Goal: Task Accomplishment & Management: Manage account settings

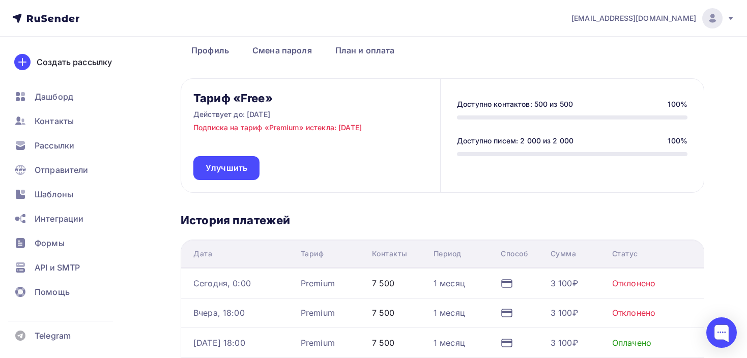
scroll to position [51, 0]
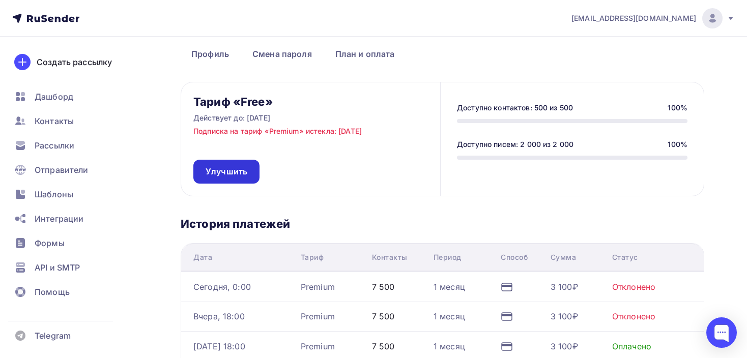
click at [226, 174] on span "Улучшить" at bounding box center [227, 172] width 42 height 12
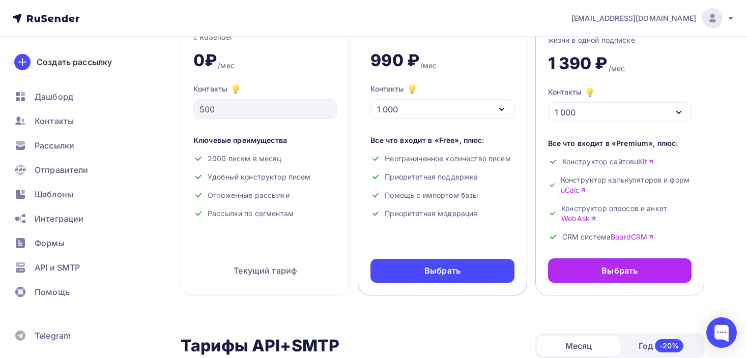
scroll to position [119, 0]
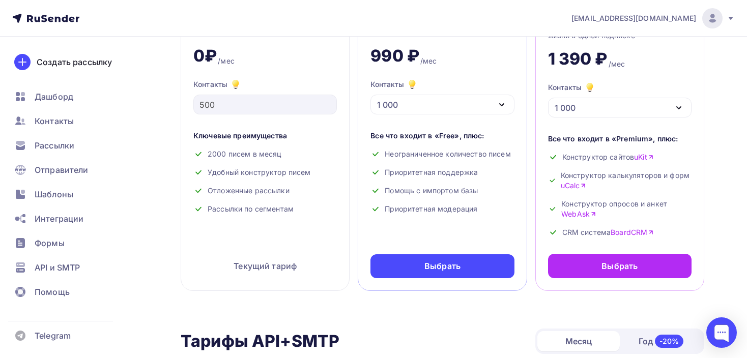
click at [420, 108] on div "1 000" at bounding box center [443, 105] width 144 height 20
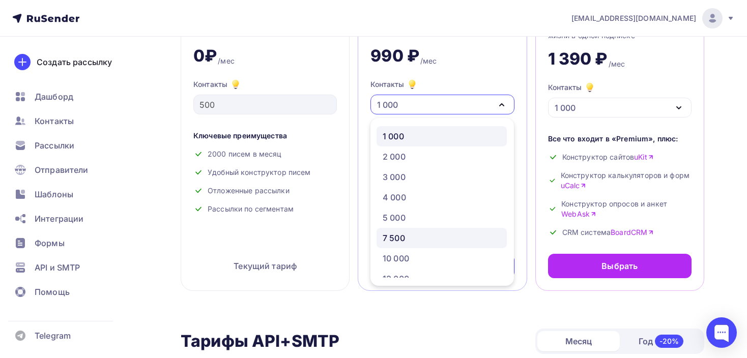
click at [401, 236] on div "7 500" at bounding box center [394, 238] width 22 height 12
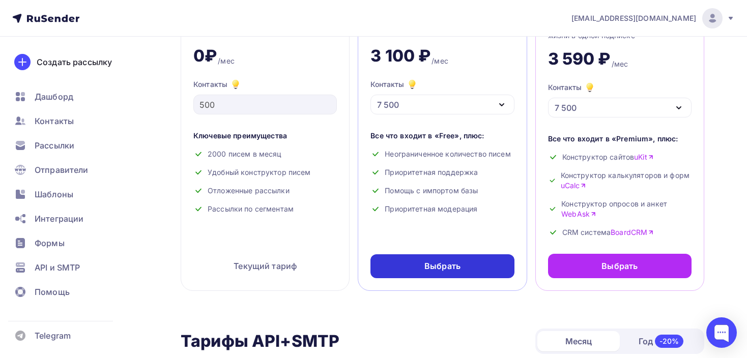
click at [438, 267] on div "Выбрать" at bounding box center [443, 267] width 36 height 12
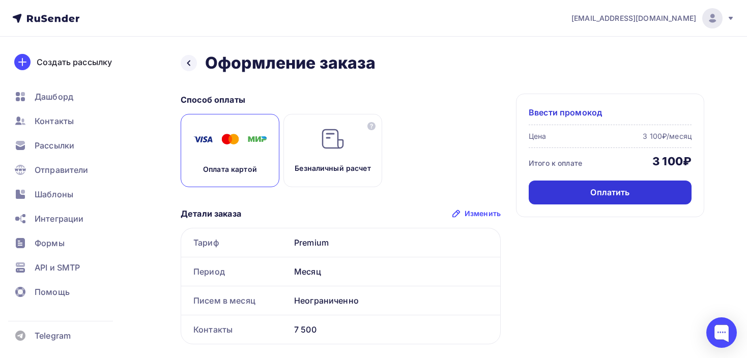
click at [618, 195] on div "Оплатить" at bounding box center [609, 193] width 39 height 12
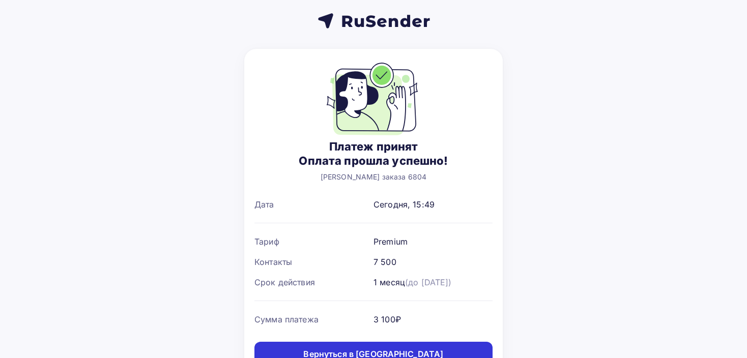
scroll to position [48, 0]
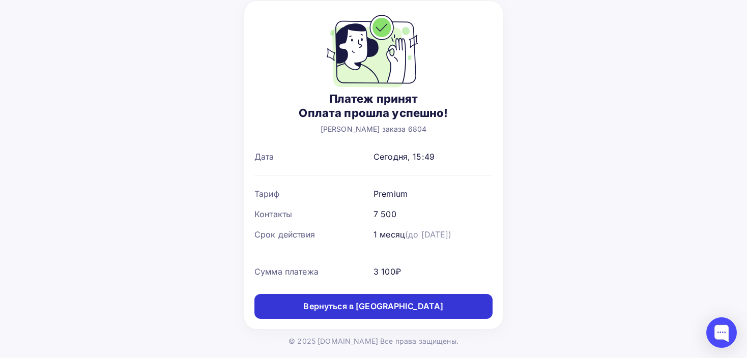
click at [358, 303] on div "Вернуться в дашборд" at bounding box center [373, 307] width 140 height 12
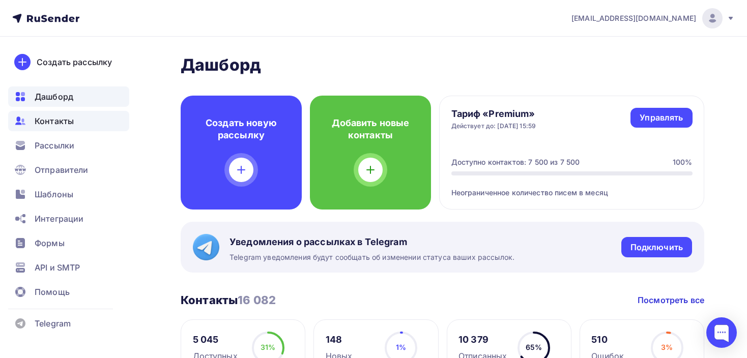
click at [46, 121] on span "Контакты" at bounding box center [54, 121] width 39 height 12
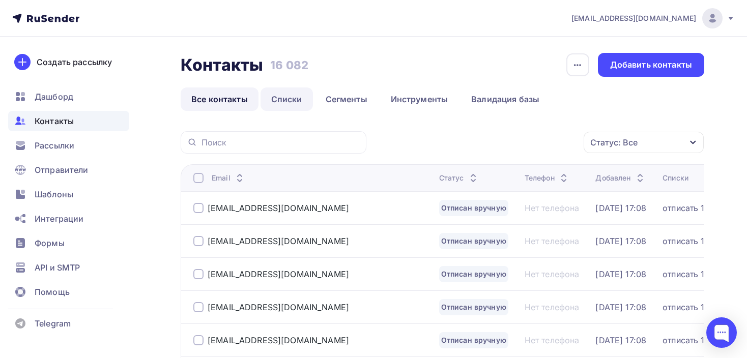
click at [282, 100] on link "Списки" at bounding box center [287, 99] width 52 height 23
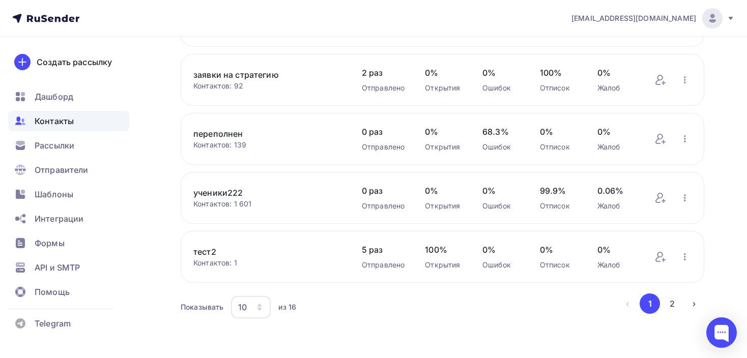
scroll to position [449, 0]
click at [682, 300] on button "2" at bounding box center [672, 302] width 20 height 20
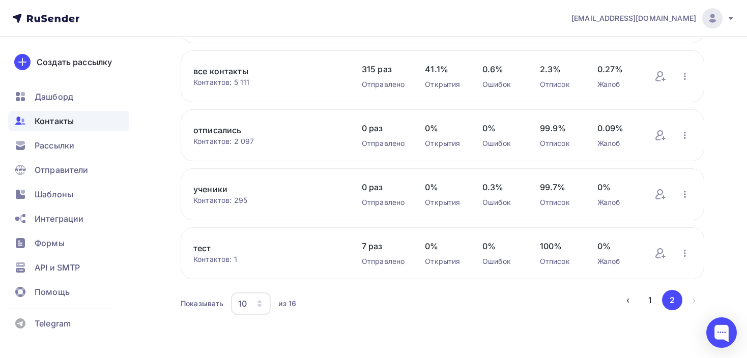
scroll to position [193, 0]
click at [223, 70] on link "все контакты" at bounding box center [267, 73] width 148 height 12
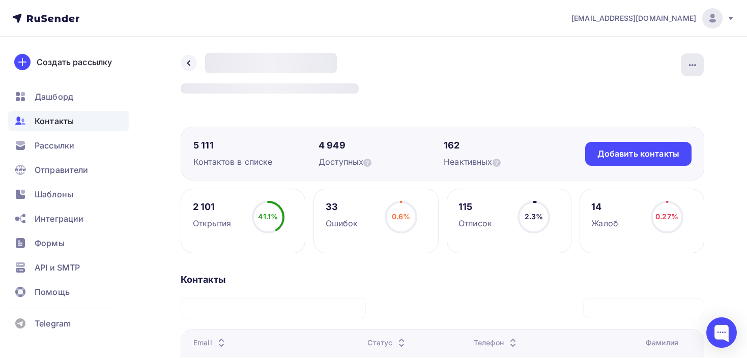
click at [684, 66] on div "button" at bounding box center [692, 64] width 23 height 23
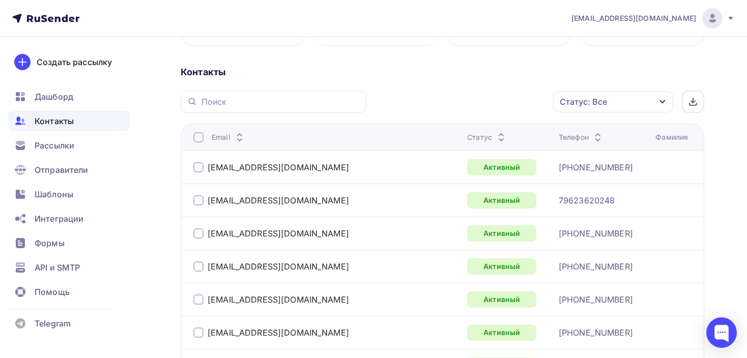
scroll to position [204, 0]
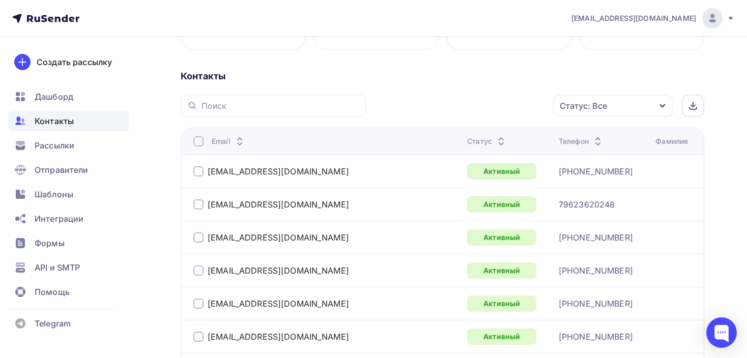
click at [588, 103] on div "Статус: Все" at bounding box center [583, 106] width 47 height 12
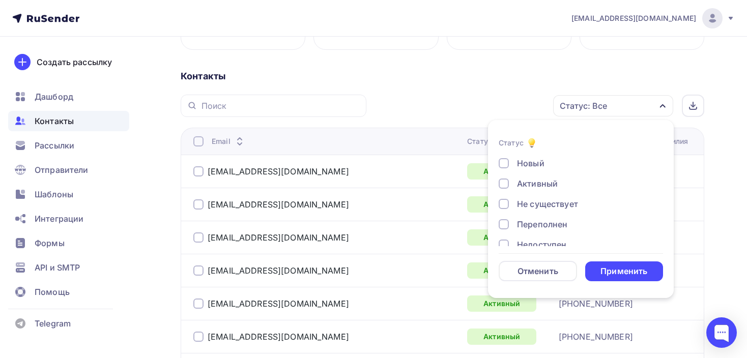
click at [504, 204] on div at bounding box center [504, 204] width 10 height 10
click at [622, 266] on div "Применить" at bounding box center [624, 272] width 47 height 12
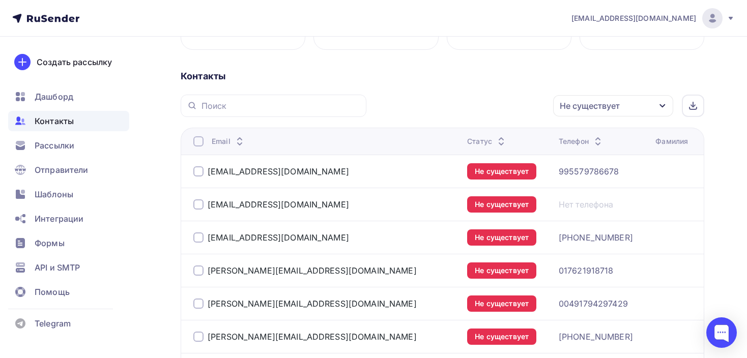
click at [195, 141] on div at bounding box center [198, 141] width 10 height 10
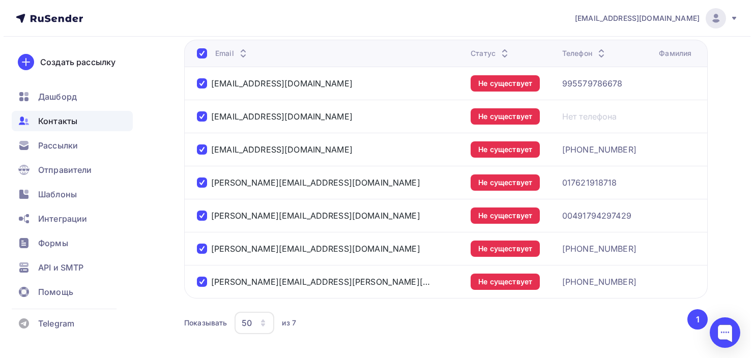
scroll to position [199, 0]
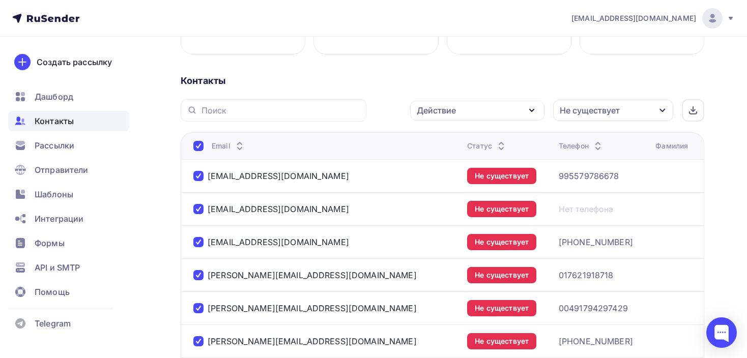
click at [530, 112] on icon "button" at bounding box center [532, 110] width 12 height 12
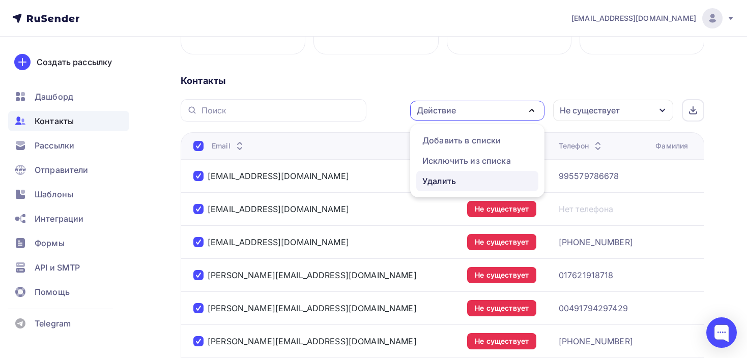
click at [452, 178] on div "Удалить" at bounding box center [439, 181] width 34 height 12
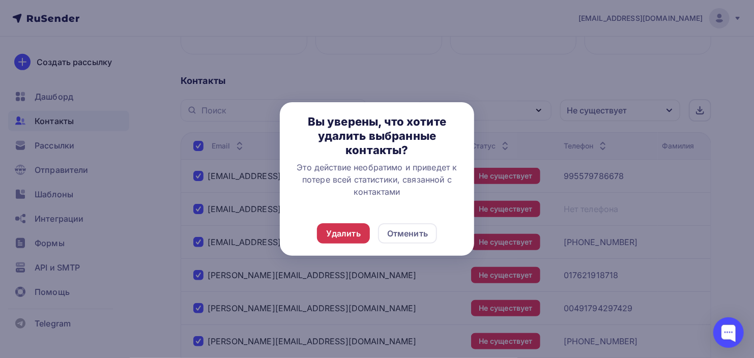
click at [333, 237] on div "Удалить" at bounding box center [343, 234] width 35 height 12
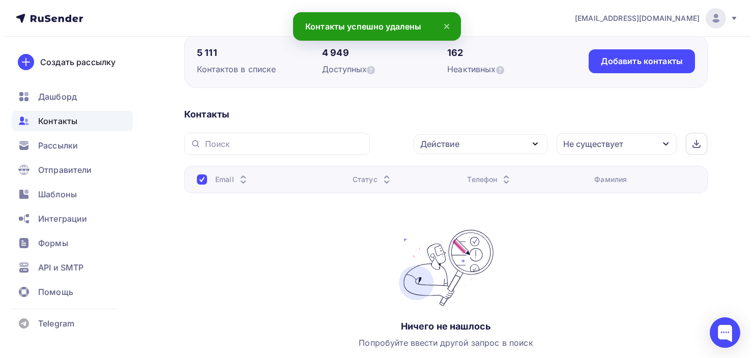
scroll to position [126, 0]
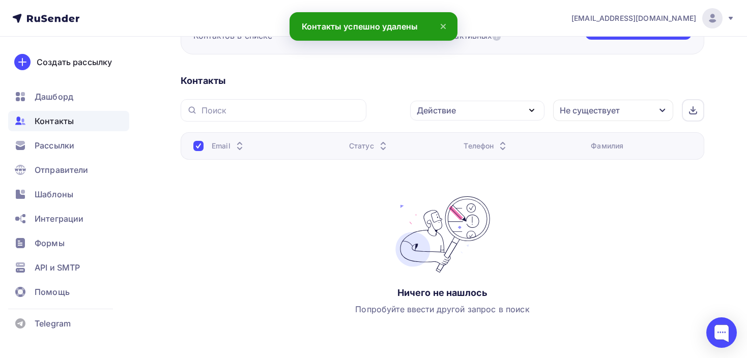
click at [595, 108] on div "Не существует" at bounding box center [590, 110] width 60 height 12
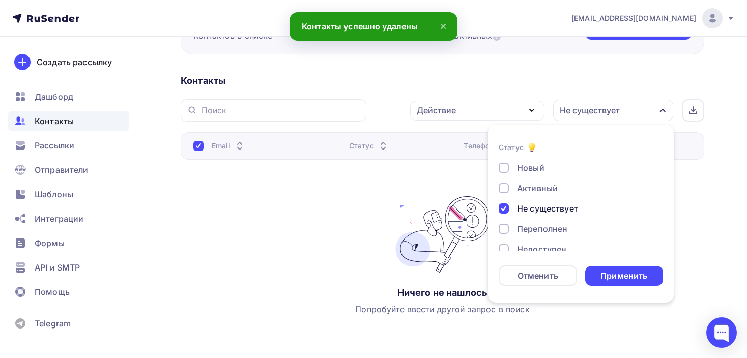
click at [509, 208] on div "Не существует" at bounding box center [575, 209] width 153 height 12
click at [504, 232] on div at bounding box center [504, 229] width 10 height 10
click at [614, 268] on div "Применить" at bounding box center [624, 276] width 78 height 20
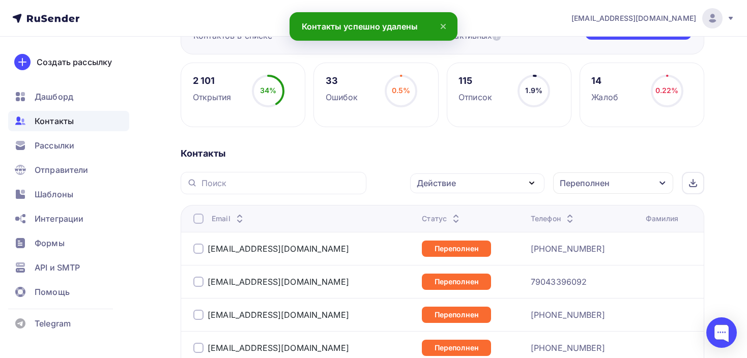
click at [197, 214] on div at bounding box center [198, 219] width 10 height 10
click at [197, 216] on div at bounding box center [198, 219] width 10 height 10
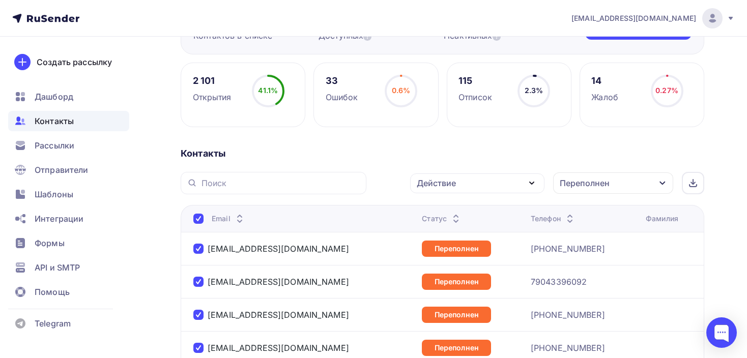
click at [450, 180] on div "Действие" at bounding box center [436, 183] width 39 height 12
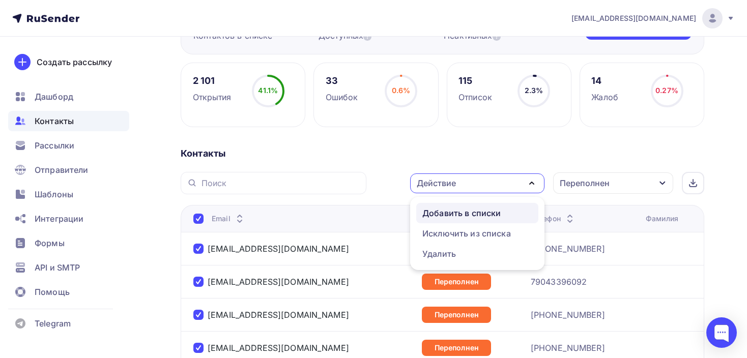
click at [438, 211] on div "Добавить в списки" at bounding box center [461, 213] width 78 height 12
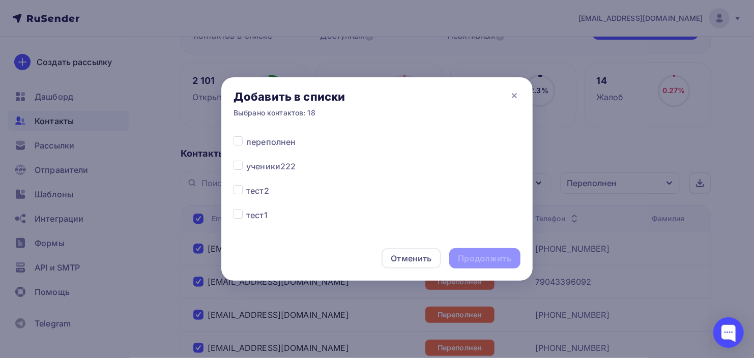
scroll to position [204, 0]
click at [246, 135] on label at bounding box center [246, 135] width 0 height 0
click at [237, 140] on input "checkbox" at bounding box center [238, 139] width 9 height 9
checkbox input "true"
click at [498, 261] on div "Продолжить" at bounding box center [485, 259] width 53 height 12
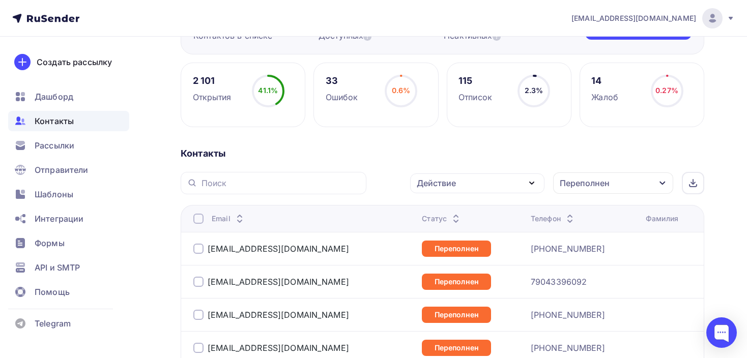
click at [199, 216] on div at bounding box center [198, 219] width 10 height 10
click at [199, 218] on div at bounding box center [198, 219] width 10 height 10
click at [460, 179] on div "Действие" at bounding box center [477, 184] width 134 height 20
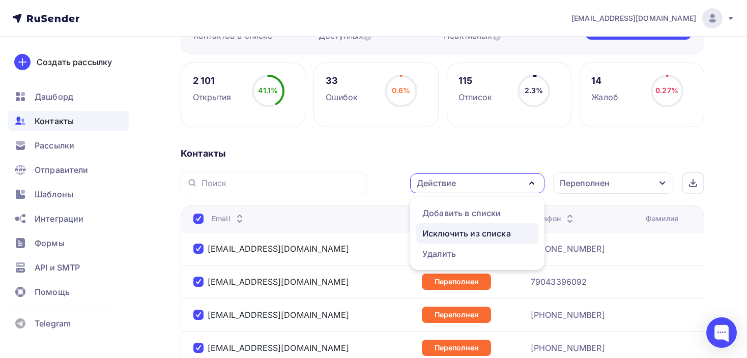
click at [462, 229] on div "Исключить из списка" at bounding box center [466, 234] width 89 height 12
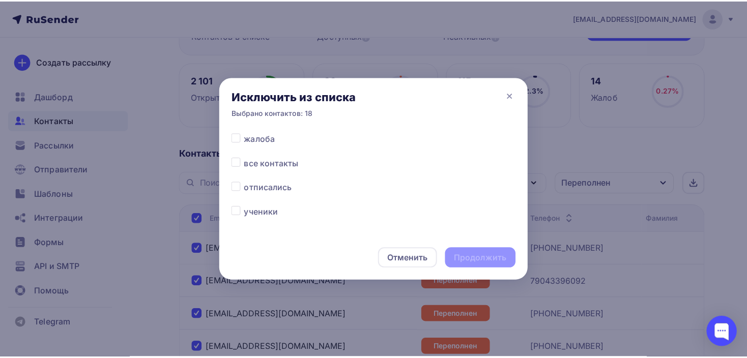
scroll to position [305, 0]
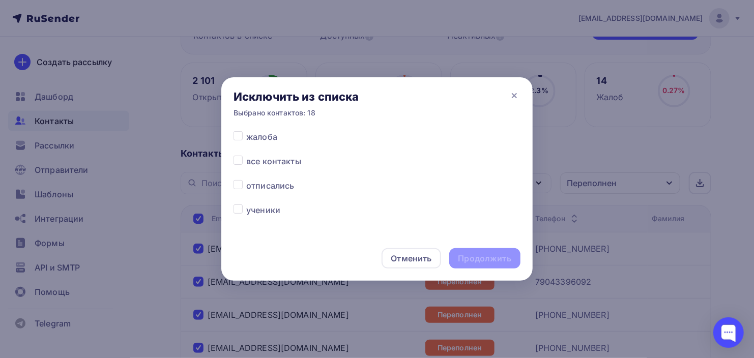
click at [246, 155] on label at bounding box center [246, 155] width 0 height 0
click at [240, 161] on input "checkbox" at bounding box center [238, 159] width 9 height 9
checkbox input "true"
click at [486, 257] on div "Продолжить" at bounding box center [485, 259] width 53 height 12
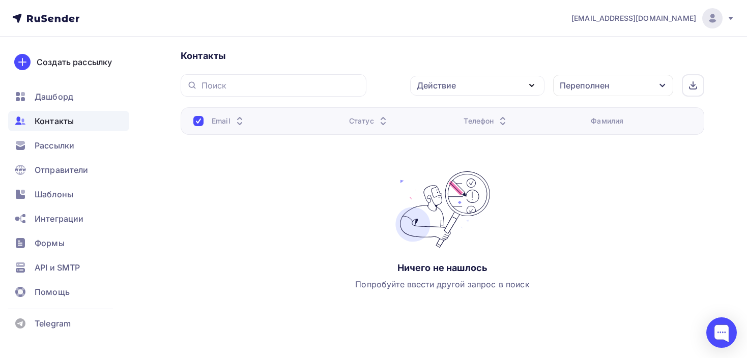
scroll to position [169, 0]
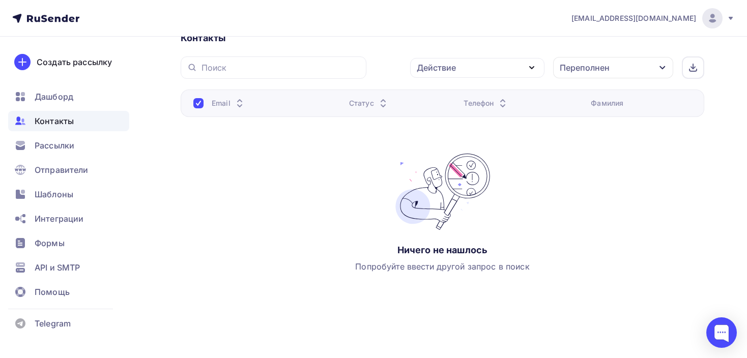
click at [611, 62] on div "Переполнен" at bounding box center [613, 67] width 120 height 21
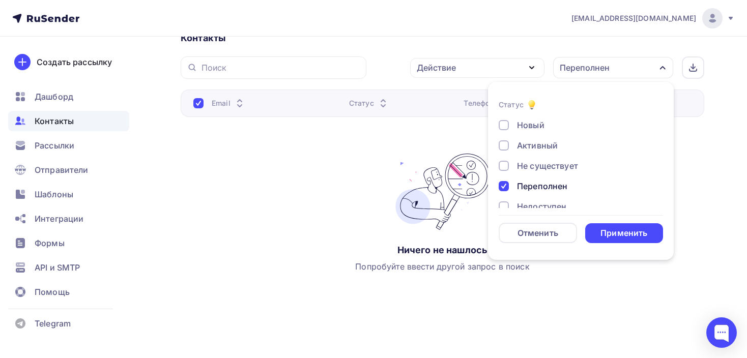
click at [504, 182] on div at bounding box center [504, 186] width 10 height 10
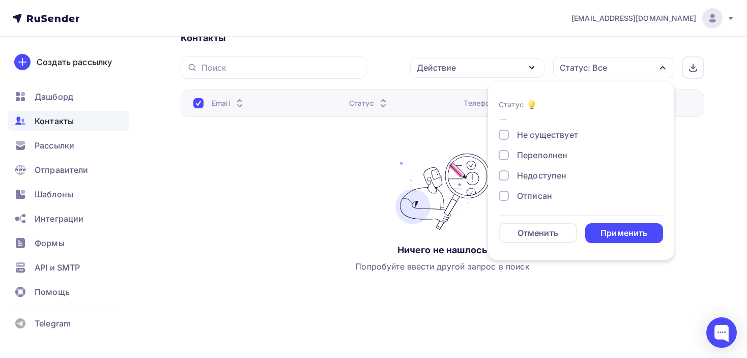
scroll to position [34, 0]
click at [502, 178] on div at bounding box center [504, 173] width 10 height 10
drag, startPoint x: 625, startPoint y: 237, endPoint x: 621, endPoint y: 232, distance: 6.1
click at [625, 237] on div "Применить" at bounding box center [624, 234] width 47 height 12
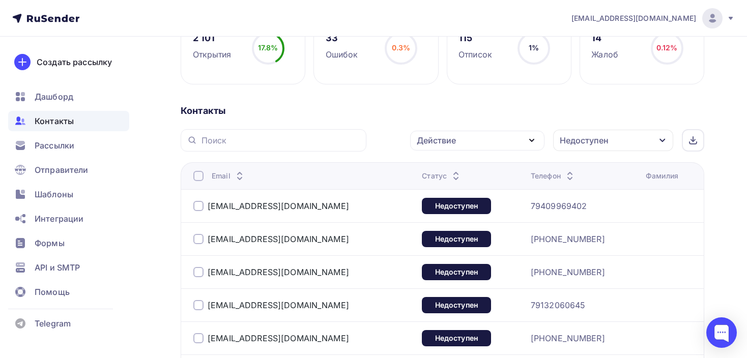
click at [199, 176] on div at bounding box center [198, 176] width 10 height 10
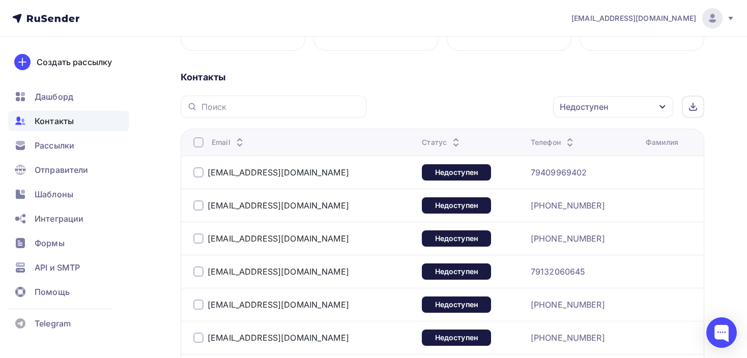
click at [200, 140] on div at bounding box center [198, 142] width 10 height 10
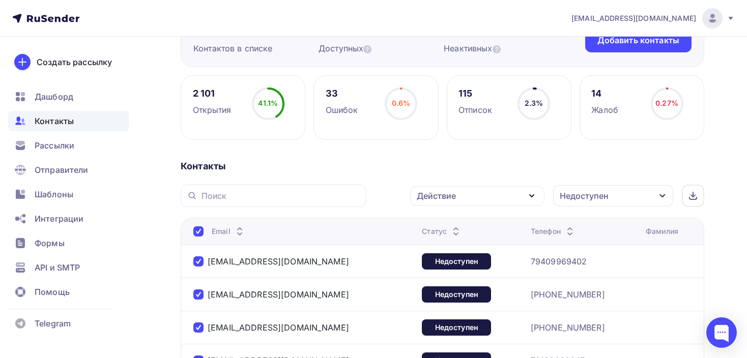
scroll to position [113, 0]
click at [488, 199] on div "Действие" at bounding box center [477, 197] width 134 height 20
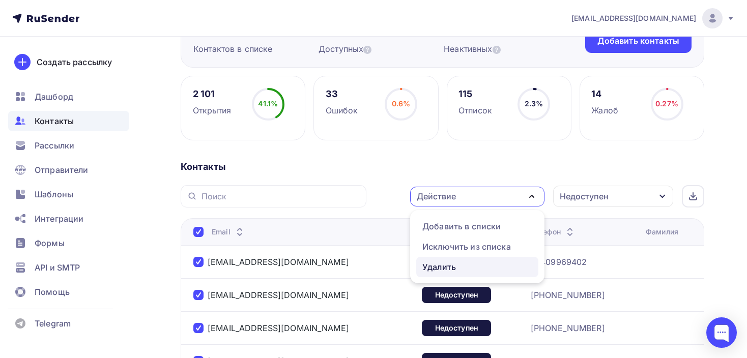
click at [460, 264] on div "Удалить" at bounding box center [477, 267] width 110 height 12
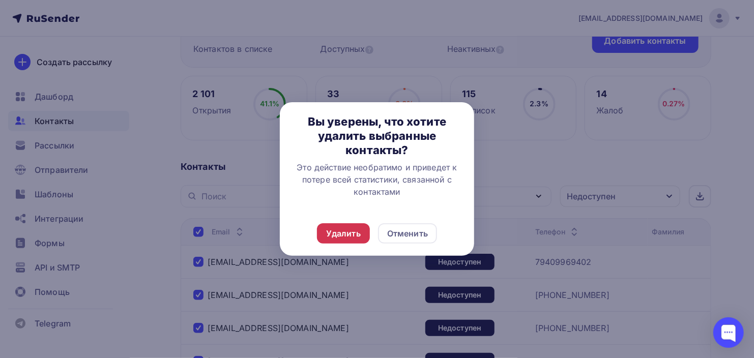
click at [343, 231] on div "Удалить" at bounding box center [343, 234] width 35 height 12
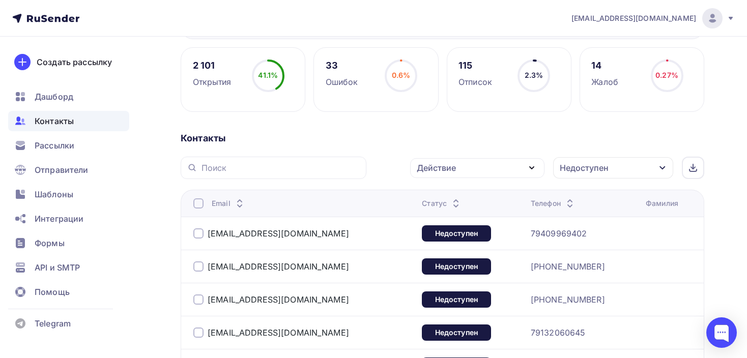
scroll to position [164, 0]
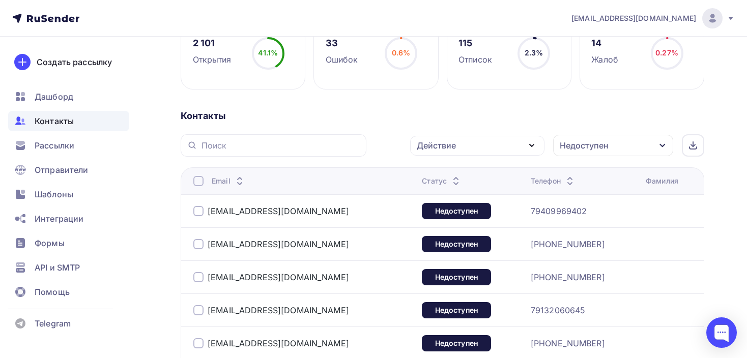
click at [202, 178] on div at bounding box center [198, 181] width 10 height 10
click at [197, 182] on div at bounding box center [198, 181] width 10 height 10
click at [465, 150] on div "Действие" at bounding box center [477, 146] width 134 height 20
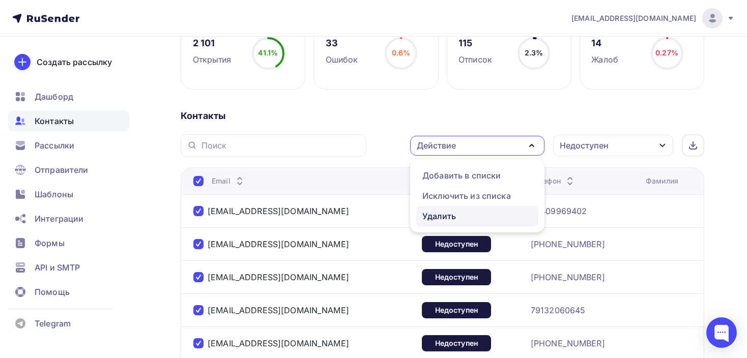
click at [447, 214] on div "Удалить" at bounding box center [439, 216] width 34 height 12
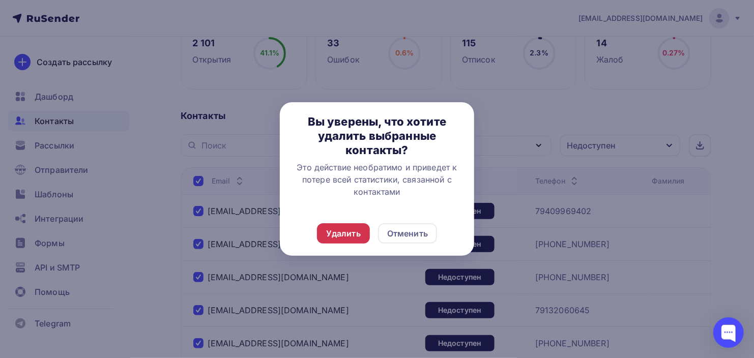
click at [351, 238] on div "Удалить" at bounding box center [343, 234] width 35 height 12
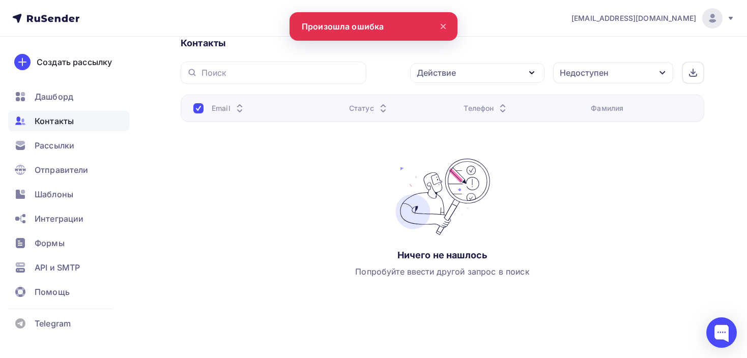
click at [584, 74] on div "Недоступен" at bounding box center [584, 73] width 49 height 12
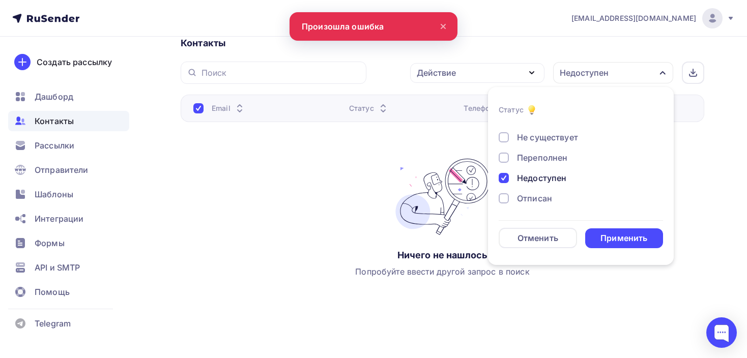
click at [509, 180] on div at bounding box center [504, 178] width 10 height 10
click at [502, 198] on div at bounding box center [504, 198] width 10 height 10
click at [605, 239] on div "Применить" at bounding box center [624, 239] width 47 height 12
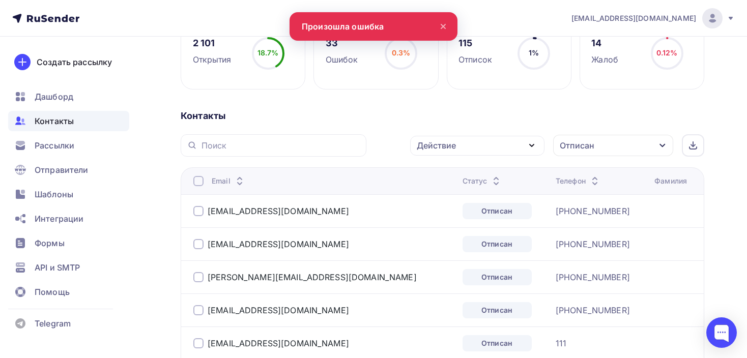
click at [195, 178] on div at bounding box center [198, 181] width 10 height 10
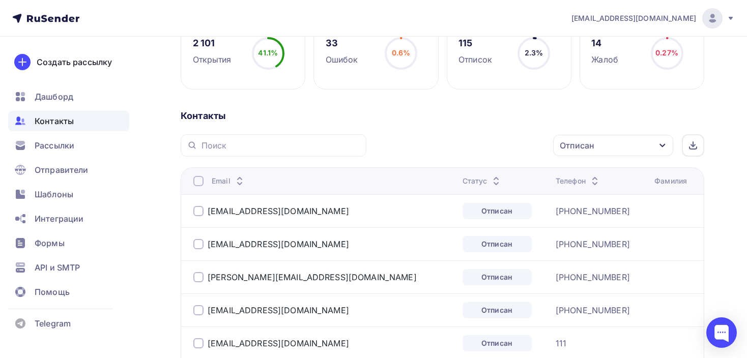
click at [197, 178] on div at bounding box center [198, 181] width 10 height 10
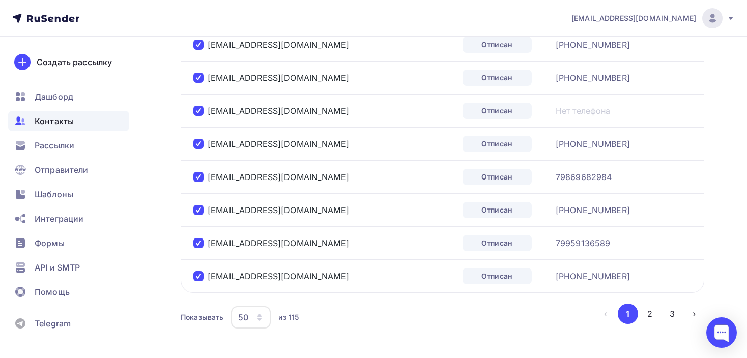
scroll to position [1753, 0]
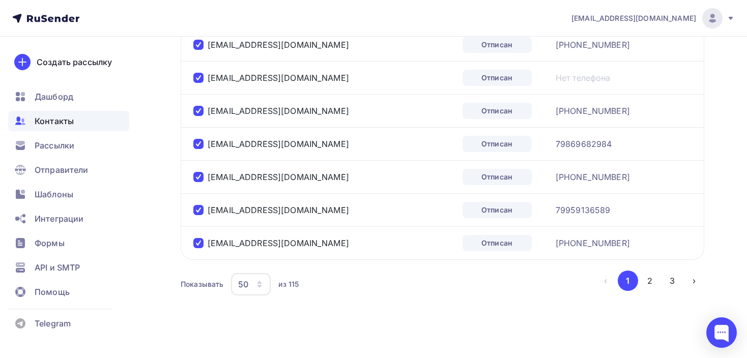
click at [257, 280] on icon "button" at bounding box center [260, 284] width 8 height 8
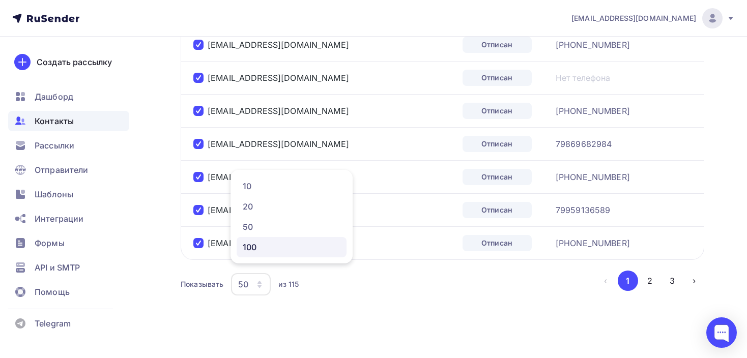
click at [252, 252] on div "100" at bounding box center [292, 247] width 98 height 12
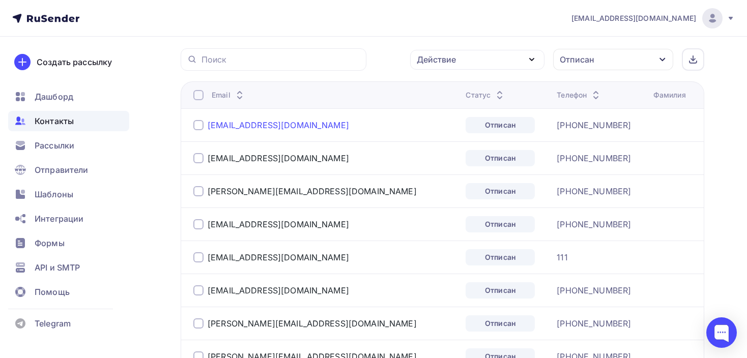
scroll to position [246, 0]
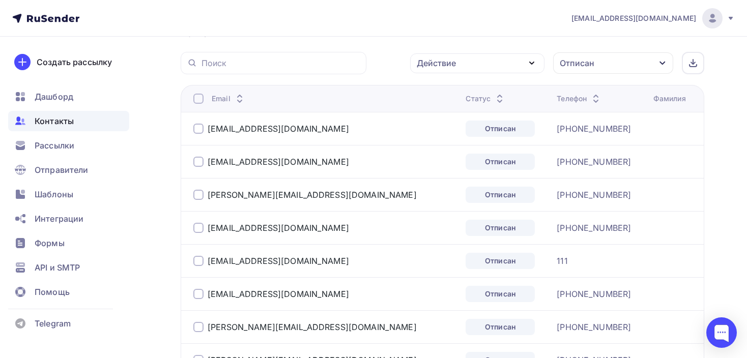
click at [201, 96] on div at bounding box center [198, 99] width 10 height 10
click at [198, 96] on div at bounding box center [198, 99] width 10 height 10
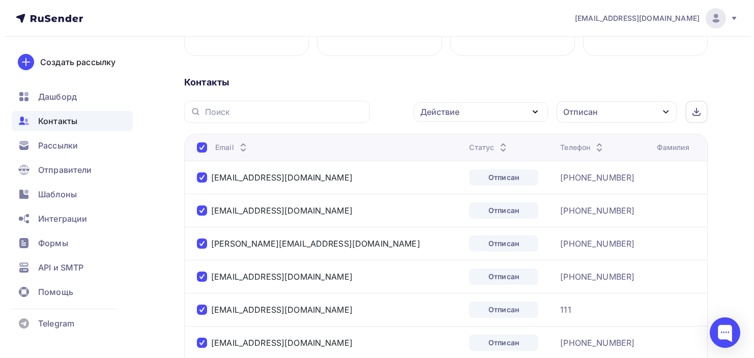
scroll to position [195, 0]
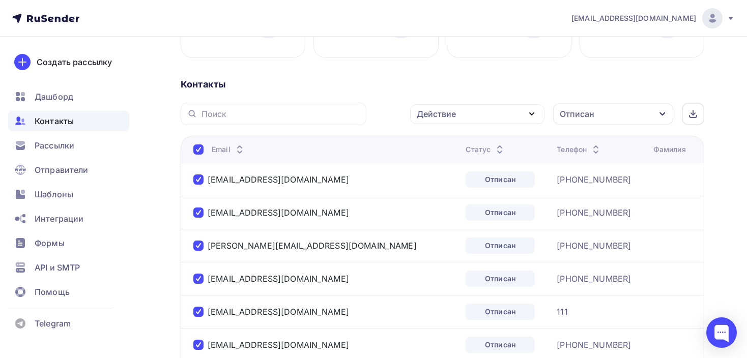
click at [468, 110] on div "Действие" at bounding box center [477, 114] width 134 height 20
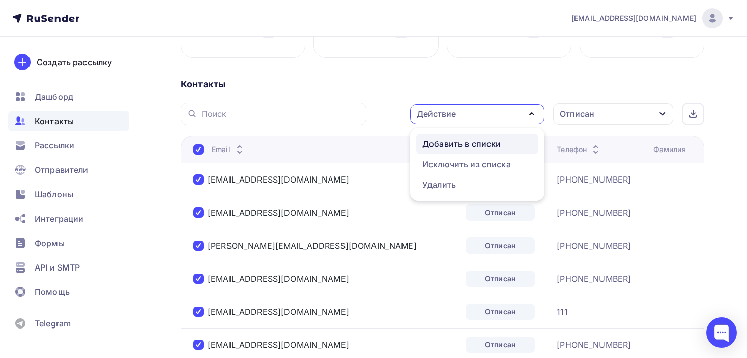
click at [446, 138] on div "Добавить в списки" at bounding box center [461, 144] width 78 height 12
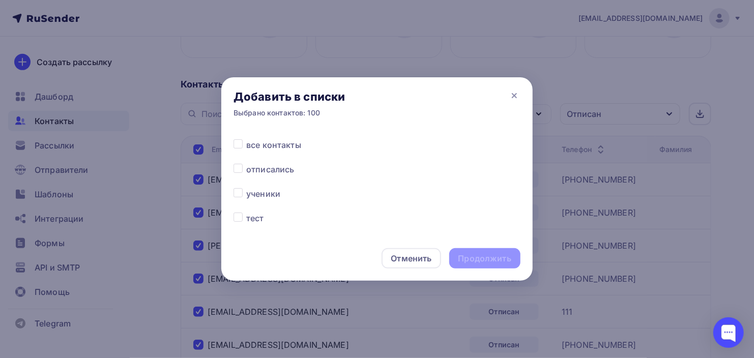
scroll to position [322, 0]
click at [246, 163] on label at bounding box center [246, 163] width 0 height 0
click at [237, 167] on input "checkbox" at bounding box center [238, 167] width 9 height 9
checkbox input "true"
click at [498, 265] on div "Продолжить" at bounding box center [484, 258] width 71 height 20
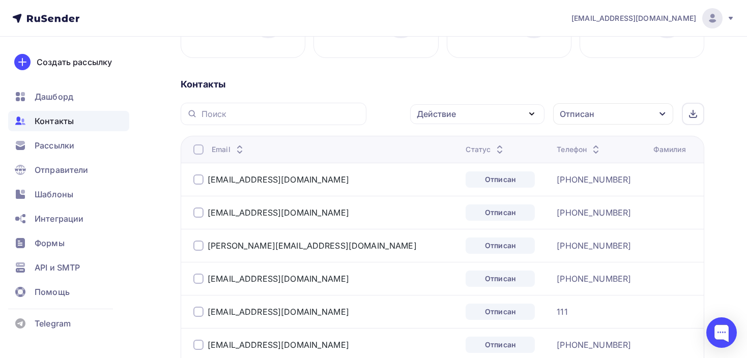
click at [198, 148] on div at bounding box center [198, 150] width 10 height 10
click at [195, 147] on div at bounding box center [198, 150] width 10 height 10
click at [423, 109] on div "Действие" at bounding box center [436, 114] width 39 height 12
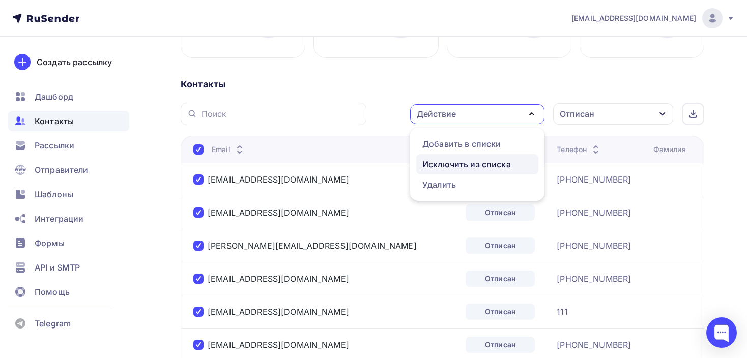
click at [443, 161] on div "Исключить из списка" at bounding box center [466, 164] width 89 height 12
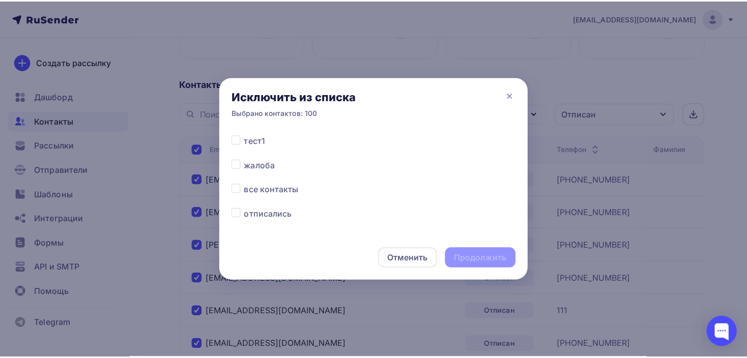
scroll to position [288, 0]
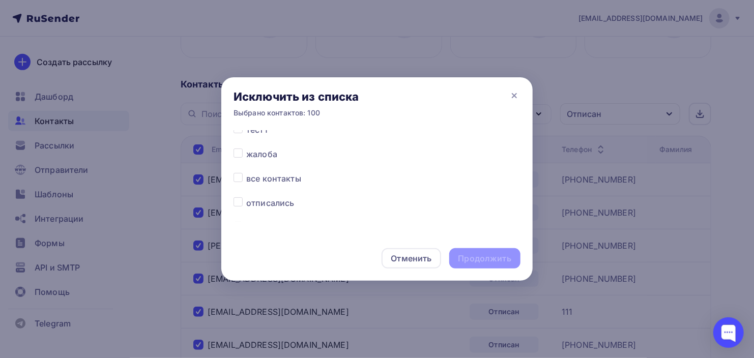
click at [246, 173] on label at bounding box center [246, 173] width 0 height 0
click at [234, 177] on input "checkbox" at bounding box center [238, 177] width 9 height 9
checkbox input "true"
click at [488, 259] on div "Продолжить" at bounding box center [485, 259] width 53 height 12
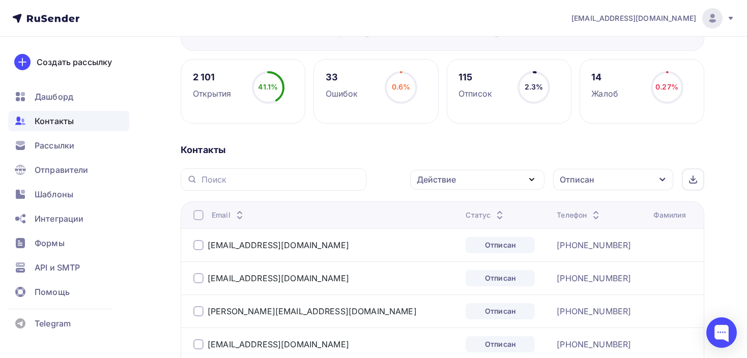
scroll to position [128, 0]
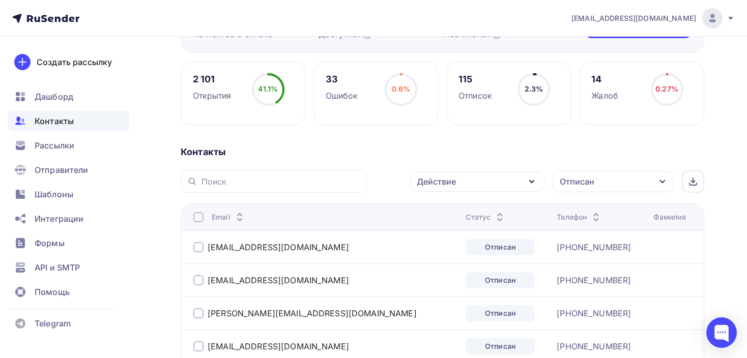
click at [574, 178] on div "Отписан" at bounding box center [577, 182] width 35 height 12
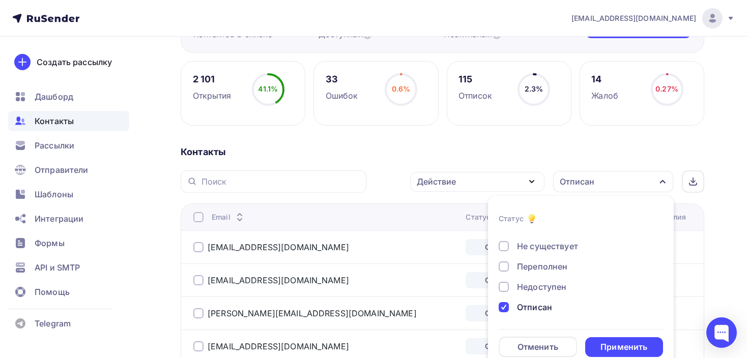
scroll to position [143, 0]
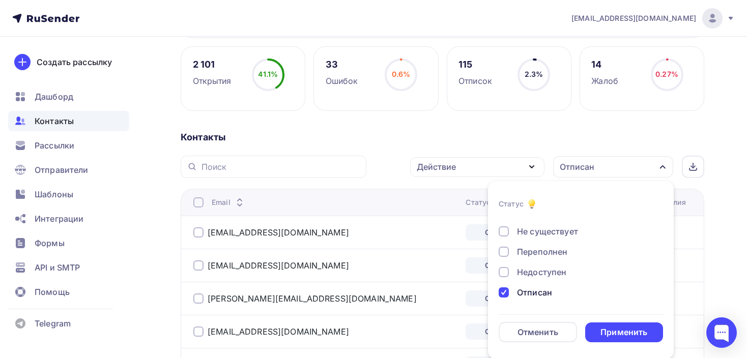
click at [500, 277] on div "Недоступен" at bounding box center [575, 272] width 153 height 12
click at [623, 331] on div "Применить" at bounding box center [624, 333] width 47 height 12
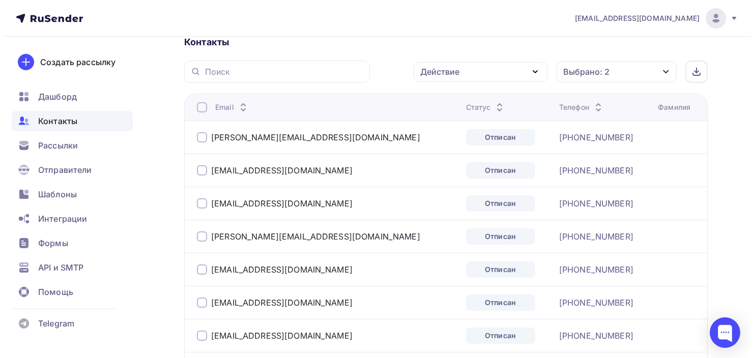
scroll to position [157, 0]
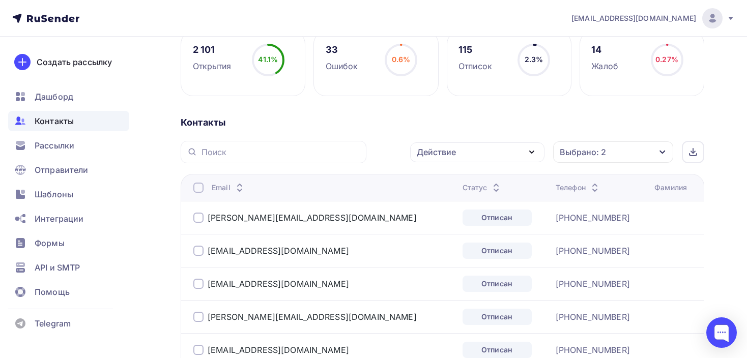
click at [200, 192] on th "Email" at bounding box center [320, 187] width 278 height 27
click at [196, 188] on div at bounding box center [198, 188] width 10 height 10
click at [452, 153] on div "Действие" at bounding box center [436, 152] width 39 height 12
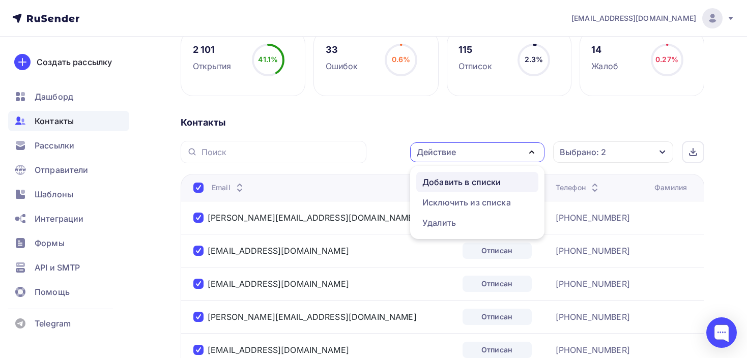
click at [440, 185] on div "Добавить в списки" at bounding box center [461, 182] width 78 height 12
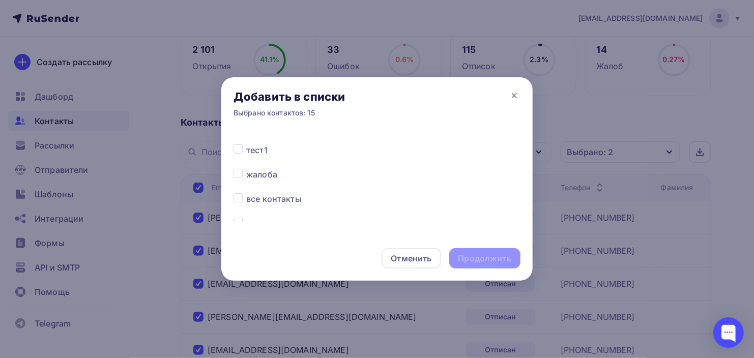
scroll to position [288, 0]
click at [246, 197] on label at bounding box center [246, 197] width 0 height 0
click at [238, 203] on input "checkbox" at bounding box center [238, 201] width 9 height 9
checkbox input "true"
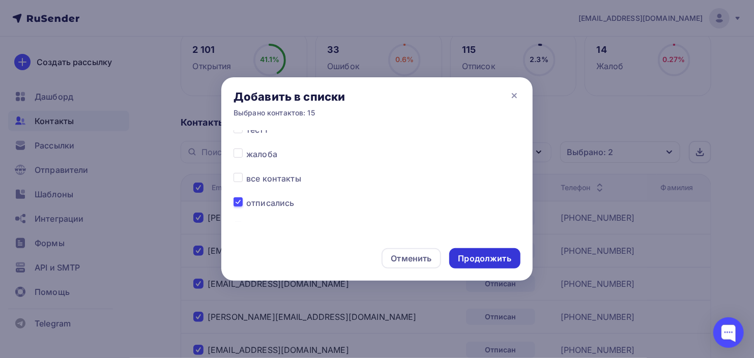
click at [493, 255] on div "Продолжить" at bounding box center [485, 259] width 53 height 12
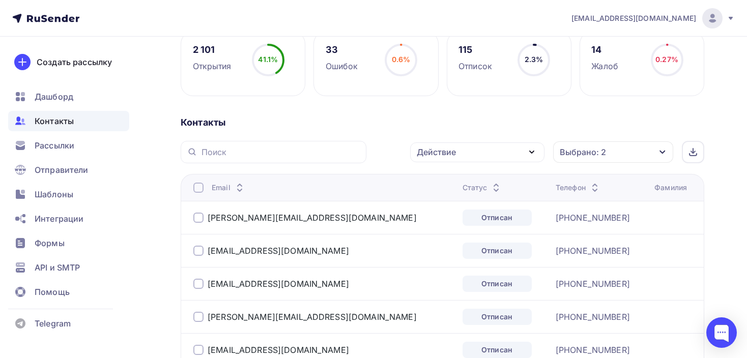
click at [197, 185] on div at bounding box center [198, 188] width 10 height 10
click at [199, 187] on div at bounding box center [198, 188] width 10 height 10
click at [473, 143] on div "Действие" at bounding box center [477, 153] width 134 height 20
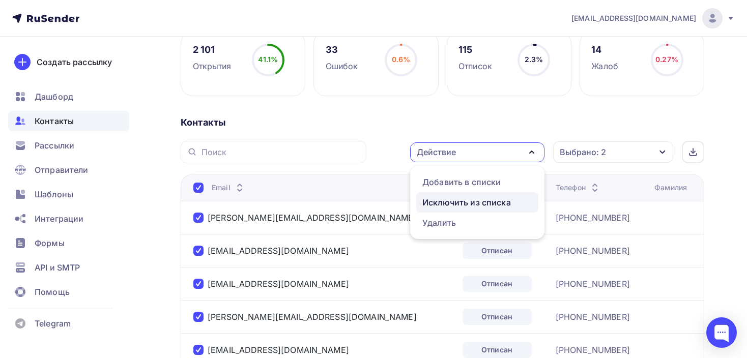
click at [458, 201] on div "Исключить из списка" at bounding box center [466, 202] width 89 height 12
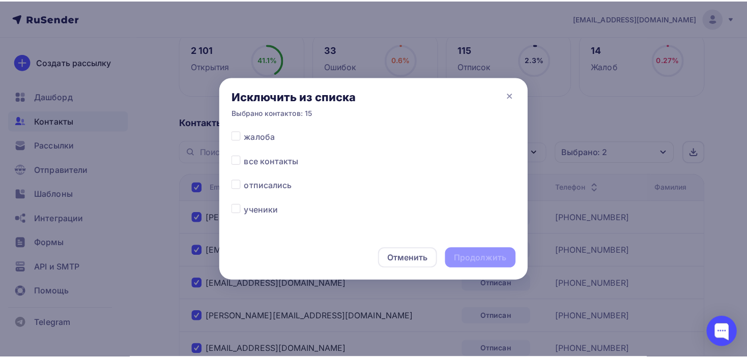
scroll to position [322, 0]
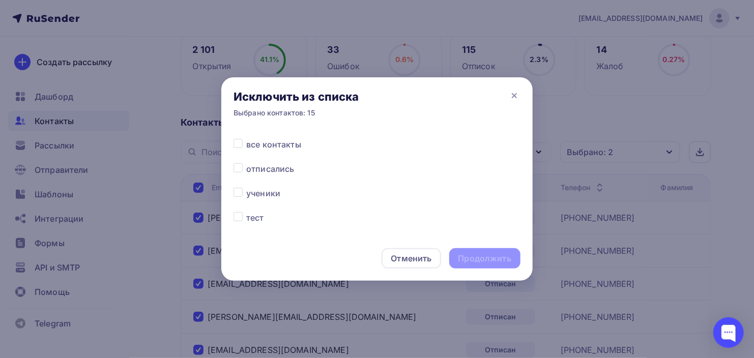
click at [246, 138] on label at bounding box center [246, 138] width 0 height 0
click at [239, 145] on input "checkbox" at bounding box center [238, 142] width 9 height 9
checkbox input "true"
click at [477, 253] on div "Продолжить" at bounding box center [485, 259] width 53 height 12
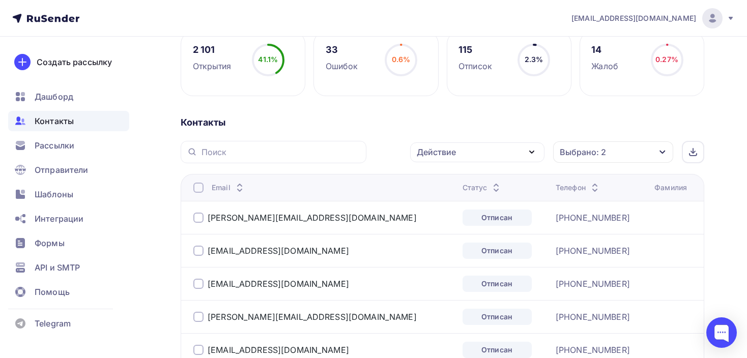
click at [608, 150] on div "Выбрано: 2" at bounding box center [613, 152] width 120 height 21
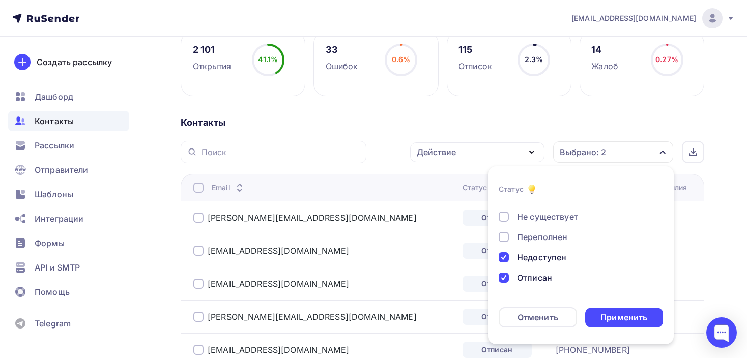
click at [509, 258] on div at bounding box center [504, 257] width 10 height 10
click at [509, 279] on div "Отписан" at bounding box center [575, 278] width 153 height 12
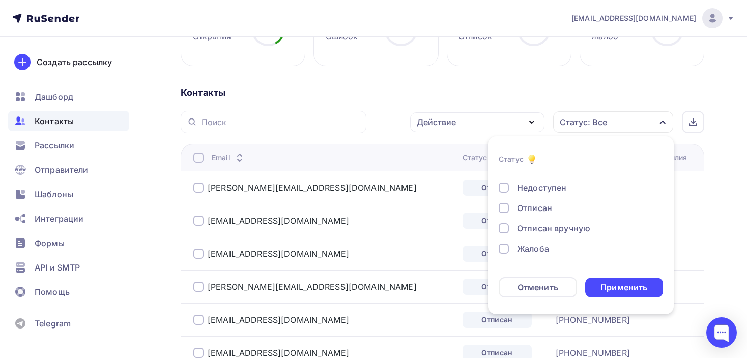
scroll to position [191, 0]
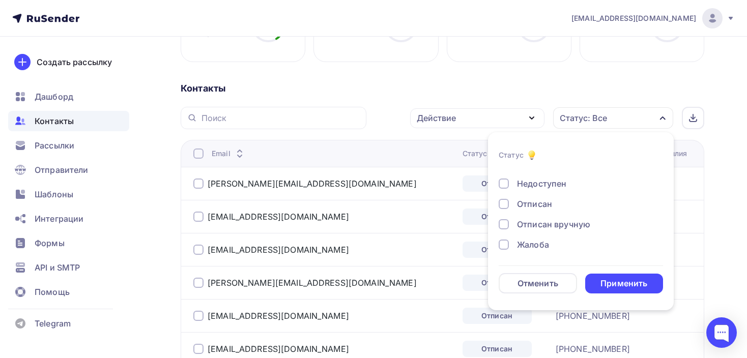
click at [507, 245] on div at bounding box center [504, 245] width 10 height 10
click at [607, 284] on div "Применить" at bounding box center [624, 284] width 47 height 12
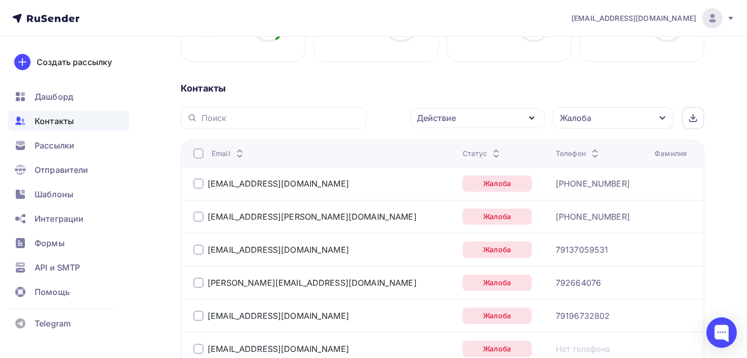
click at [196, 152] on div at bounding box center [198, 154] width 10 height 10
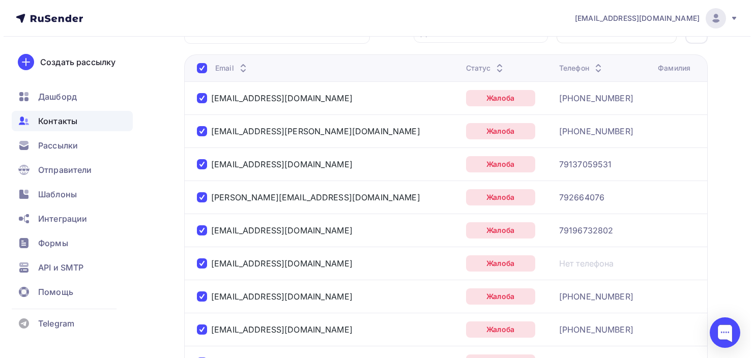
scroll to position [141, 0]
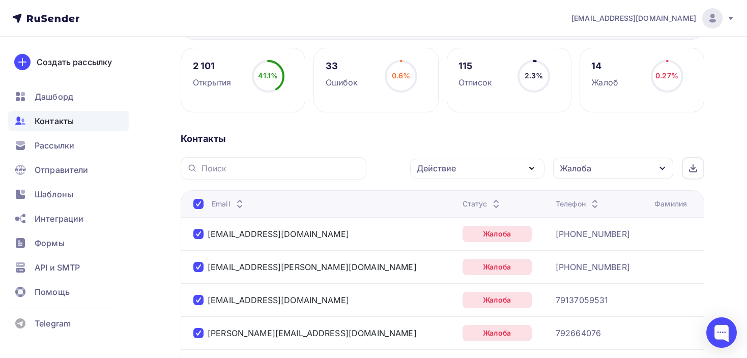
click at [452, 162] on div "Действие" at bounding box center [436, 168] width 39 height 12
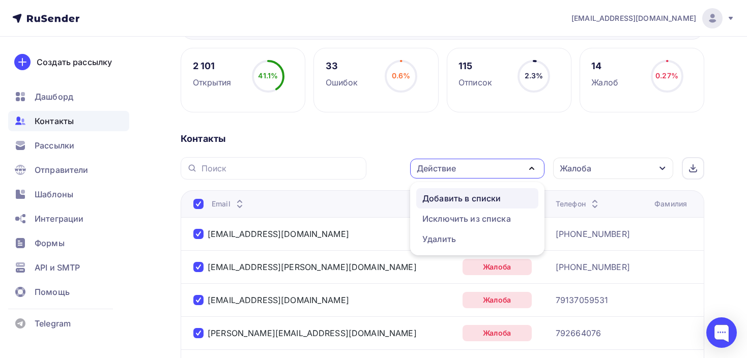
click at [437, 195] on div "Добавить в списки" at bounding box center [461, 198] width 78 height 12
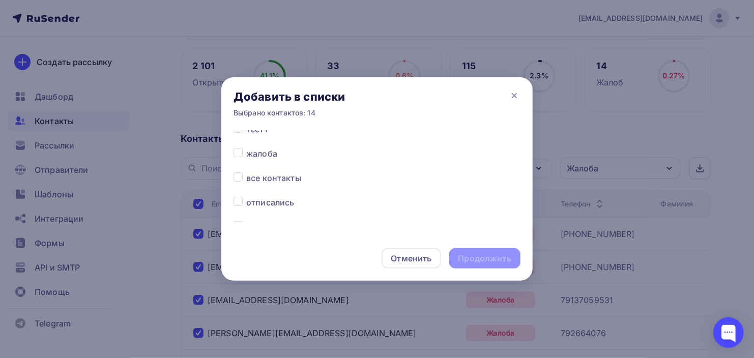
scroll to position [305, 0]
click at [246, 131] on label at bounding box center [246, 131] width 0 height 0
click at [240, 134] on input "checkbox" at bounding box center [238, 135] width 9 height 9
checkbox input "true"
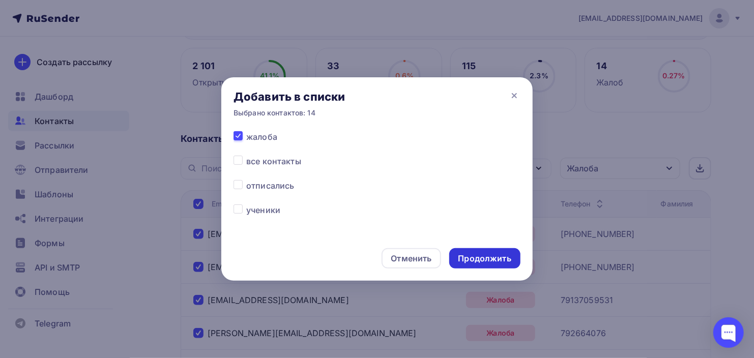
click at [474, 256] on div "Продолжить" at bounding box center [485, 259] width 53 height 12
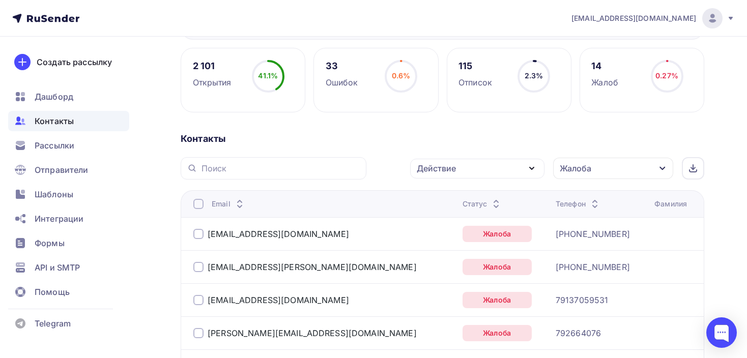
click at [198, 205] on div at bounding box center [198, 204] width 10 height 10
click at [194, 202] on div at bounding box center [198, 204] width 10 height 10
click at [433, 172] on div "Действие" at bounding box center [436, 168] width 39 height 12
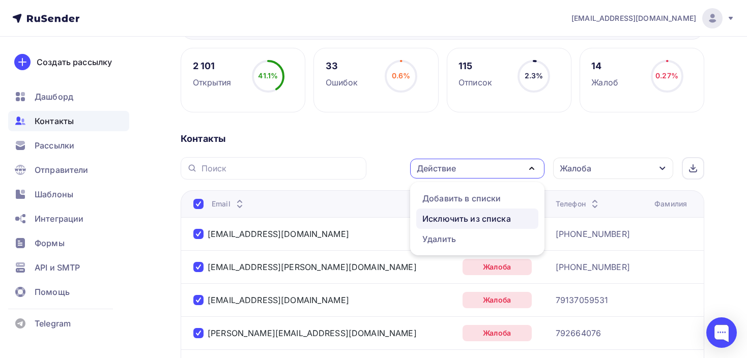
click at [443, 221] on div "Исключить из списка" at bounding box center [466, 219] width 89 height 12
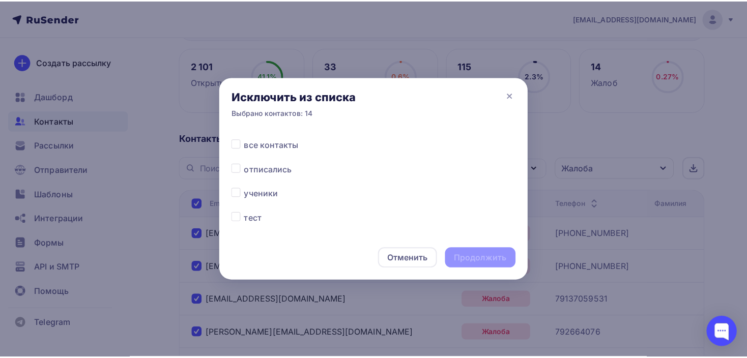
scroll to position [322, 0]
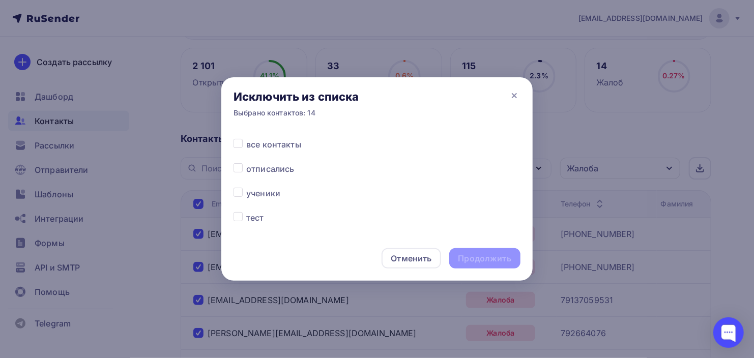
click at [246, 138] on label at bounding box center [246, 138] width 0 height 0
click at [238, 143] on input "checkbox" at bounding box center [238, 142] width 9 height 9
checkbox input "true"
click at [505, 259] on div "Продолжить" at bounding box center [485, 259] width 53 height 12
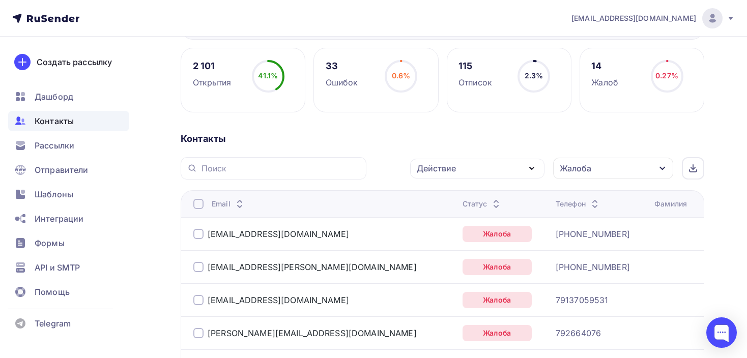
click at [590, 171] on div "Жалоба" at bounding box center [576, 168] width 32 height 12
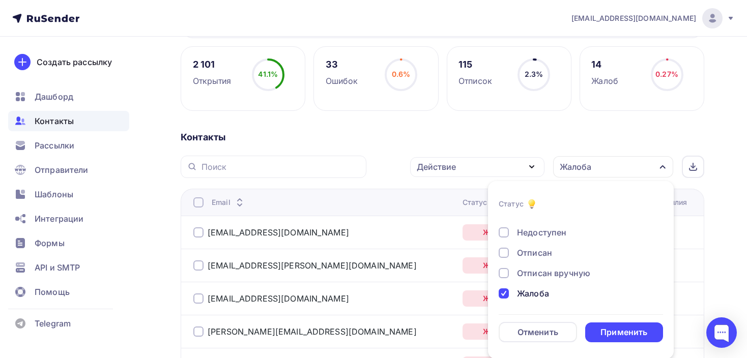
click at [506, 270] on div at bounding box center [504, 273] width 10 height 10
click at [503, 290] on div at bounding box center [504, 294] width 10 height 10
click at [629, 336] on div "Применить" at bounding box center [624, 333] width 47 height 12
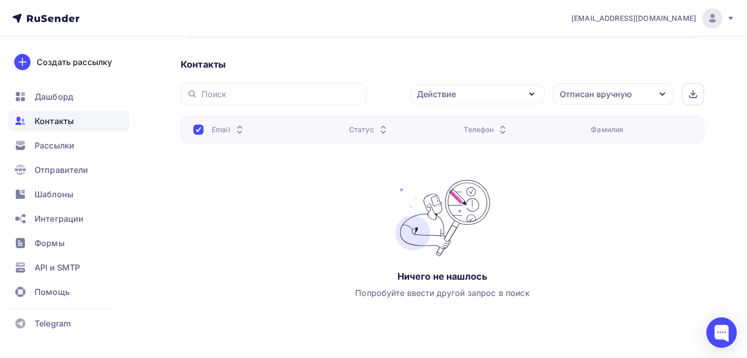
click at [618, 93] on div "Отписан вручную" at bounding box center [596, 94] width 72 height 12
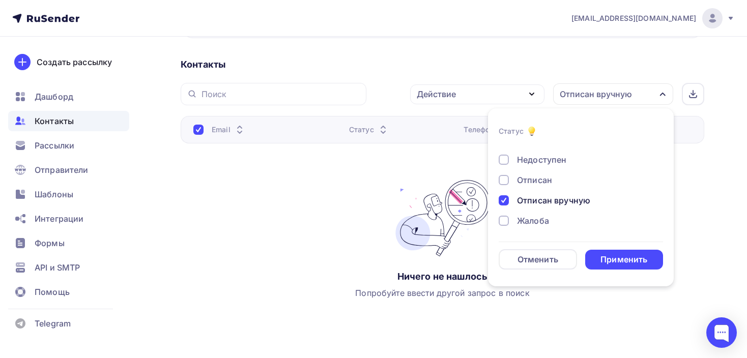
click at [503, 216] on div at bounding box center [504, 221] width 10 height 10
click at [500, 177] on div at bounding box center [504, 180] width 10 height 10
click at [501, 158] on div at bounding box center [504, 160] width 10 height 10
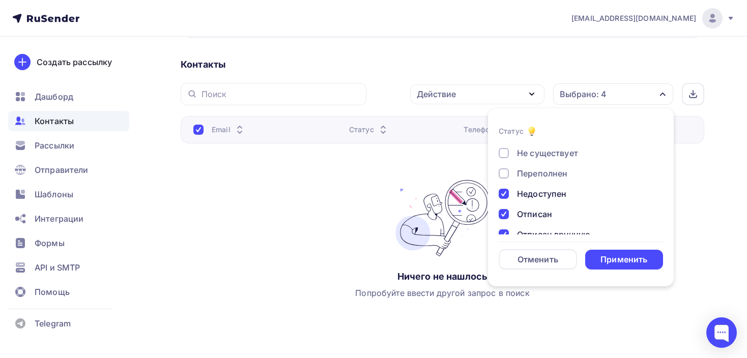
scroll to position [22, 0]
click at [503, 191] on div at bounding box center [504, 190] width 10 height 10
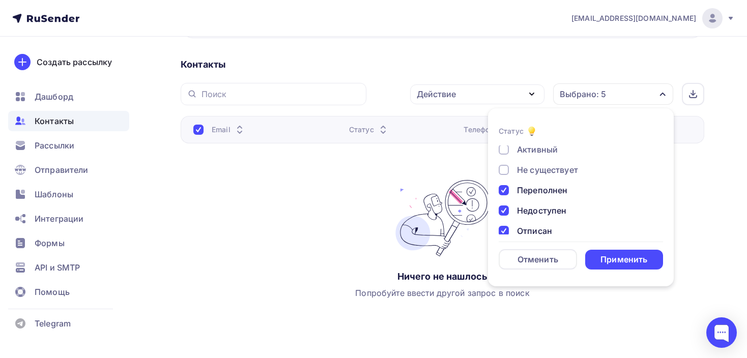
click at [504, 173] on div at bounding box center [504, 170] width 10 height 10
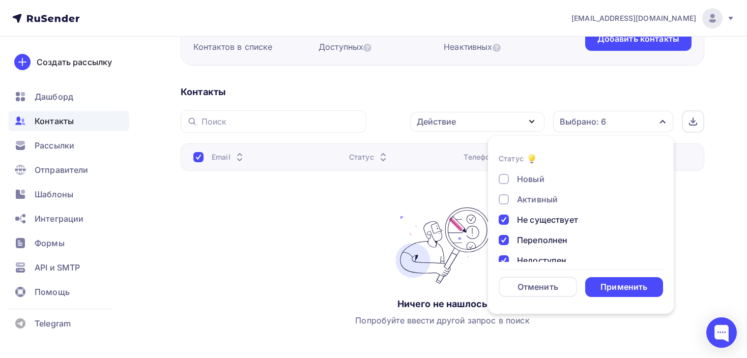
scroll to position [109, 0]
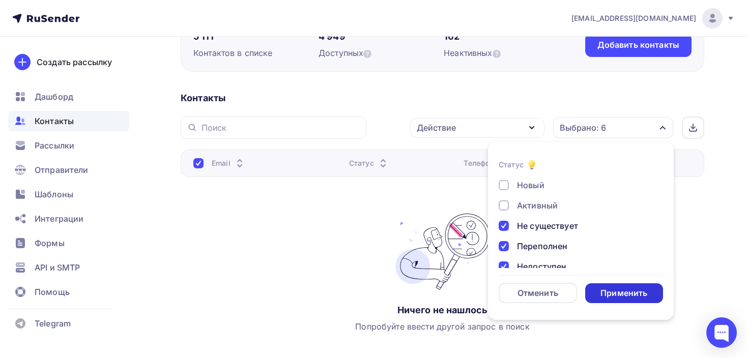
click at [626, 294] on div "Применить" at bounding box center [624, 294] width 47 height 12
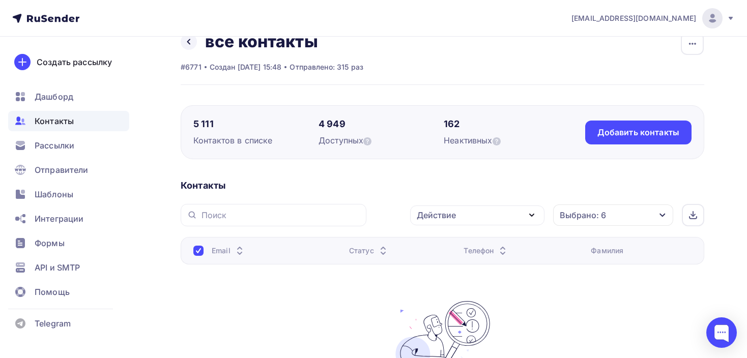
scroll to position [0, 0]
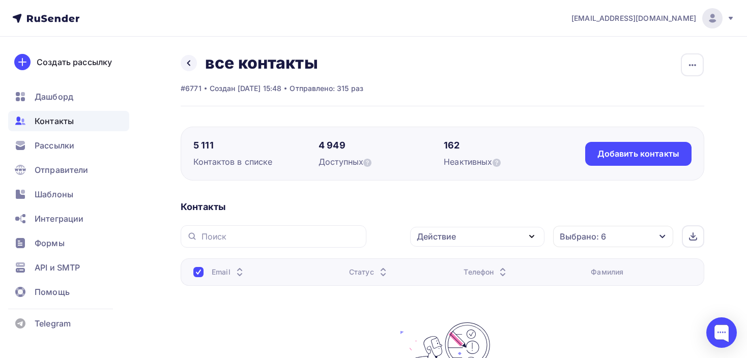
click at [66, 121] on span "Контакты" at bounding box center [54, 121] width 39 height 12
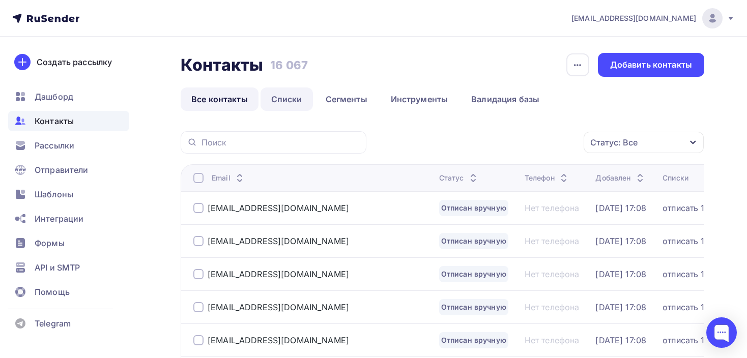
click at [284, 104] on link "Списки" at bounding box center [287, 99] width 52 height 23
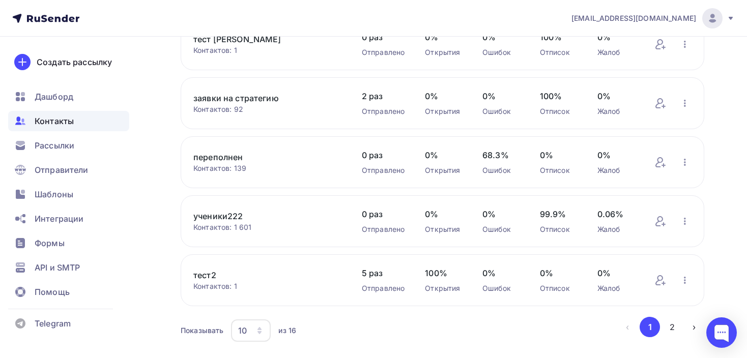
scroll to position [449, 0]
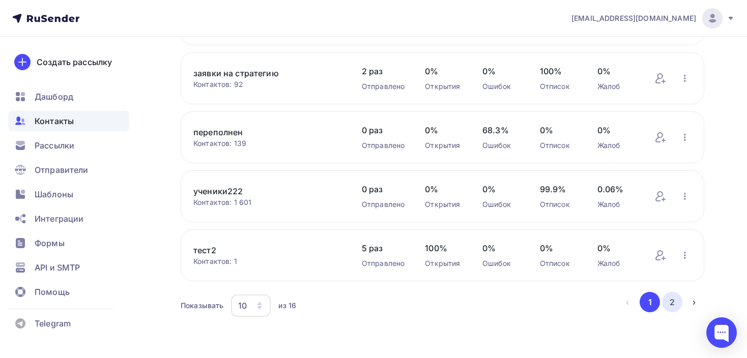
click at [678, 302] on button "2" at bounding box center [672, 302] width 20 height 20
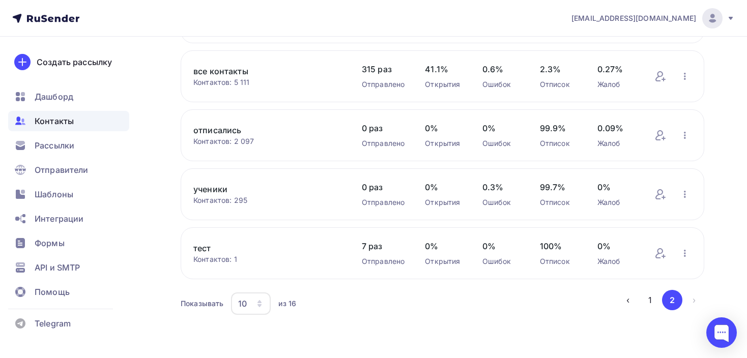
scroll to position [193, 0]
click at [222, 68] on link "все контакты" at bounding box center [267, 73] width 148 height 12
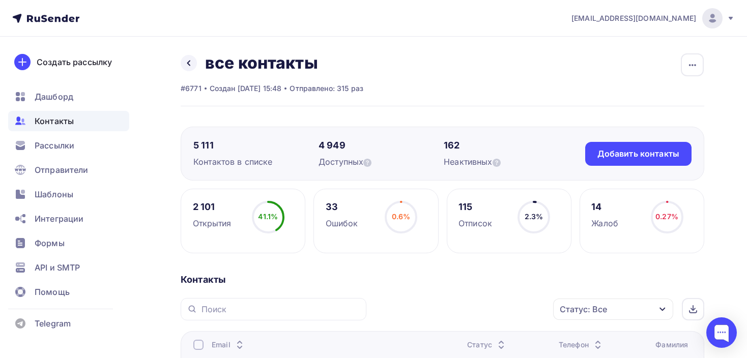
click at [41, 121] on span "Контакты" at bounding box center [54, 121] width 39 height 12
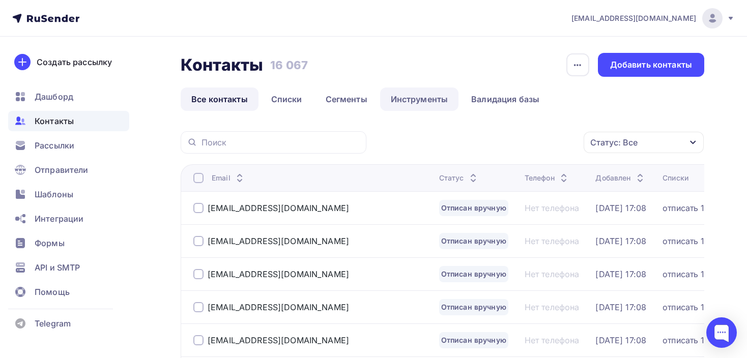
click at [439, 100] on link "Инструменты" at bounding box center [419, 99] width 79 height 23
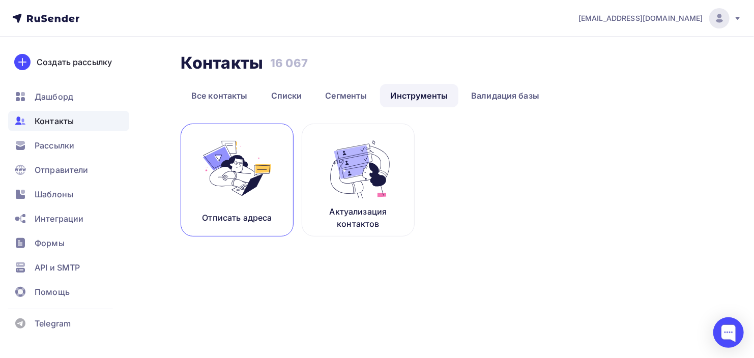
click at [234, 171] on img at bounding box center [237, 168] width 68 height 64
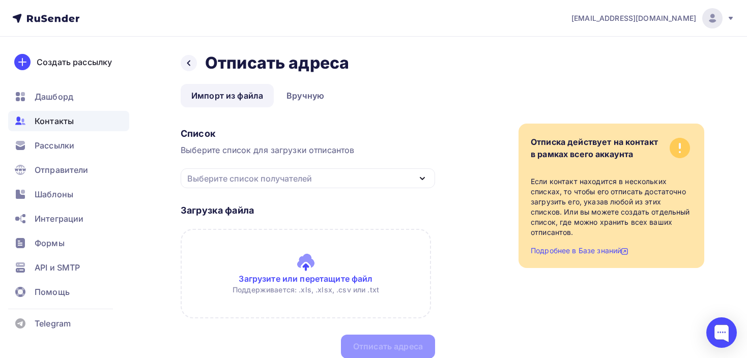
click at [289, 180] on div "Выберите список получателей" at bounding box center [249, 179] width 125 height 12
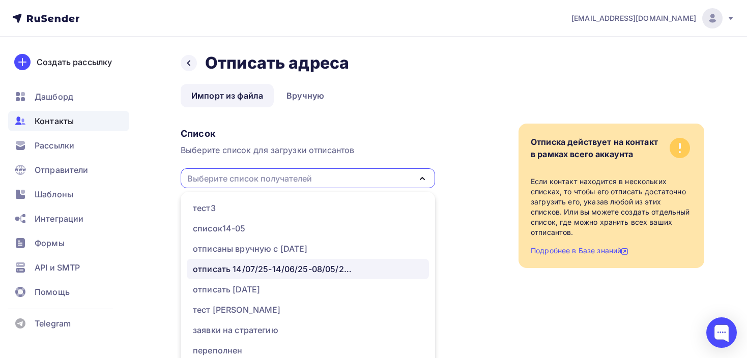
click at [223, 267] on div "отписать 14/07/25-14/06/25-08/05/25-09/04/25-19/03/25-24/02/25-09/02/25-24/01/25" at bounding box center [274, 269] width 163 height 12
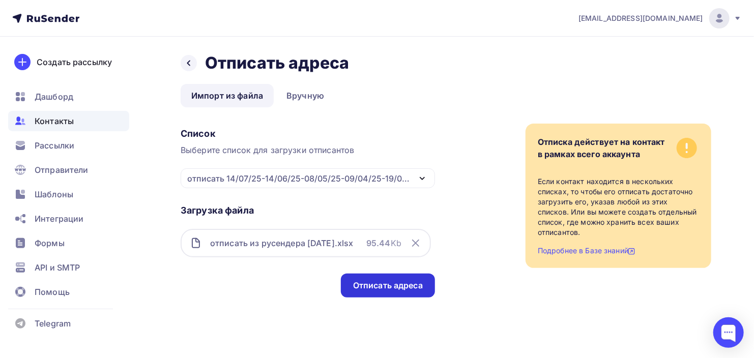
click at [398, 285] on div "Отписать адреса" at bounding box center [388, 286] width 70 height 12
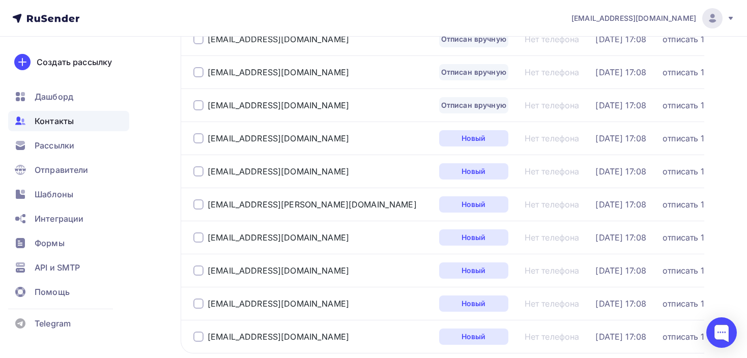
scroll to position [1561, 0]
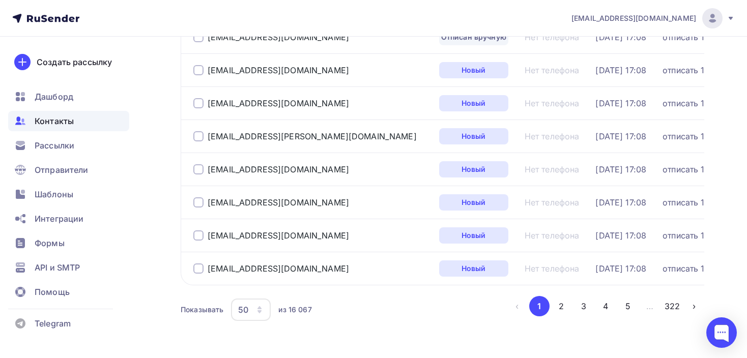
click at [48, 121] on span "Контакты" at bounding box center [54, 121] width 39 height 12
click at [45, 112] on div "Контакты" at bounding box center [68, 121] width 121 height 20
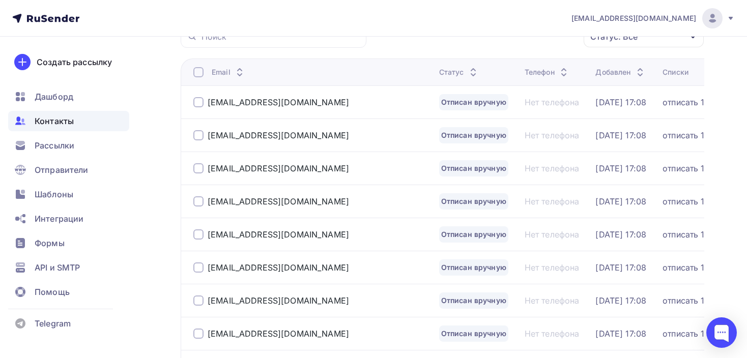
scroll to position [36, 0]
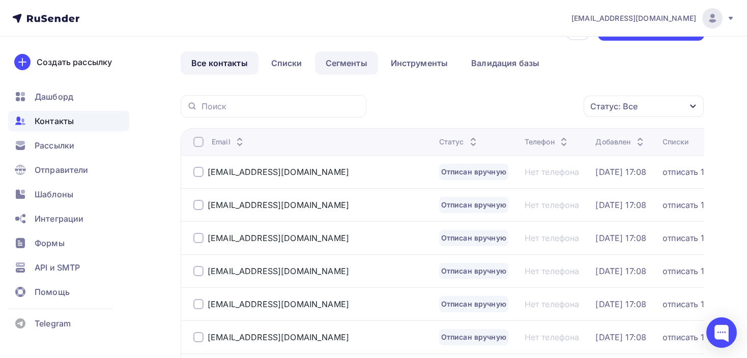
click at [347, 62] on link "Сегменты" at bounding box center [346, 62] width 63 height 23
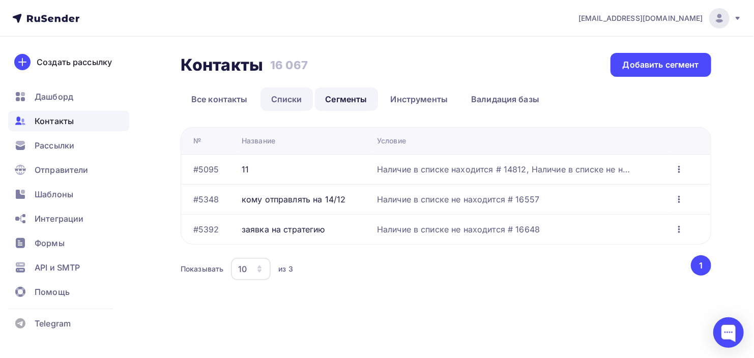
click at [297, 103] on link "Списки" at bounding box center [287, 99] width 52 height 23
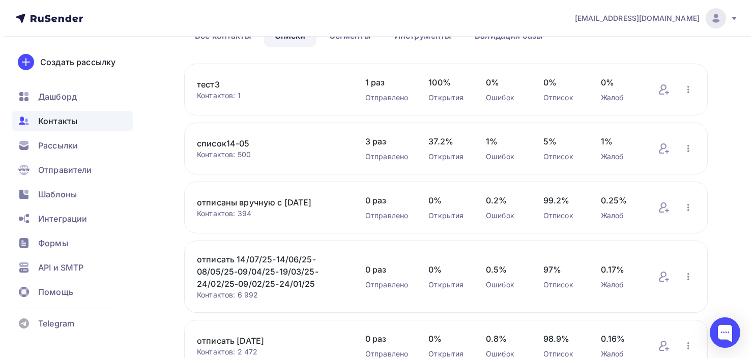
scroll to position [102, 0]
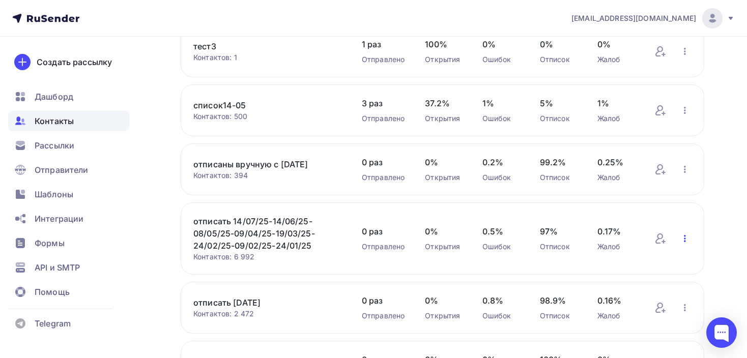
click at [684, 238] on icon "button" at bounding box center [685, 238] width 2 height 7
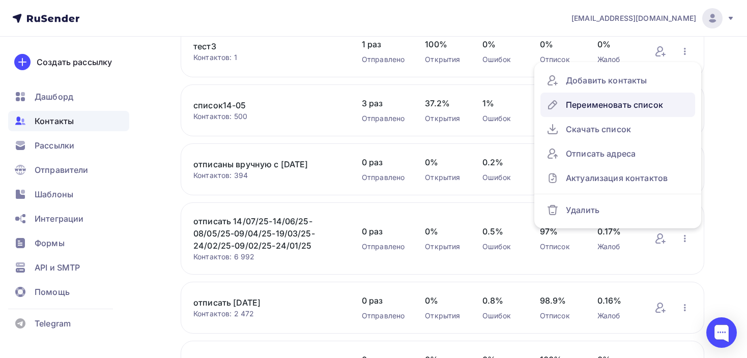
click at [606, 110] on div "Переименовать список" at bounding box center [618, 105] width 143 height 16
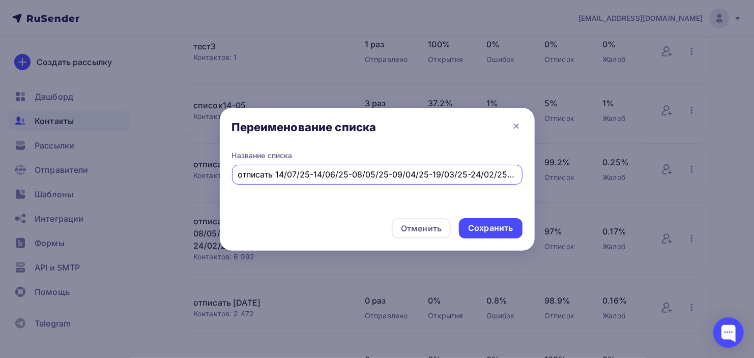
scroll to position [0, 65]
click at [264, 174] on input "отписать 14/07/25-14/06/25-08/05/25-09/04/25-19/03/25-24/02/25-09/02/25-24/01/25" at bounding box center [377, 174] width 279 height 12
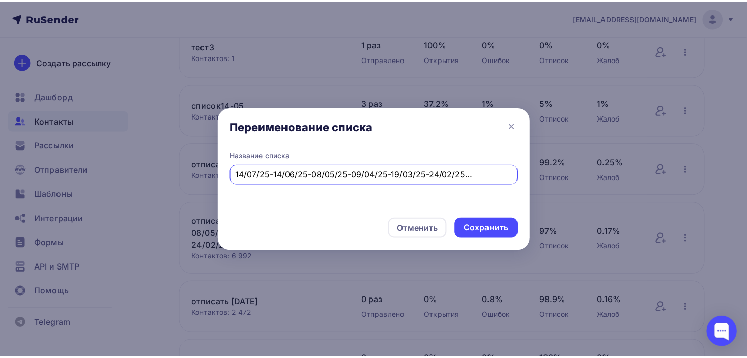
scroll to position [0, 0]
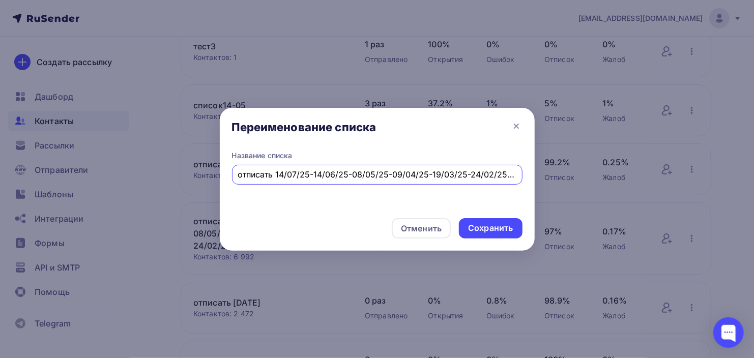
click at [277, 176] on input "отписать 14/07/25-14/06/25-08/05/25-09/04/25-19/03/25-24/02/25-09/02/25-24/01/25" at bounding box center [377, 174] width 279 height 12
type input "отписать 12/09/25-14/07/25-14/06/25-08/05/25-09/04/25-19/03/25-24/02/25-09/02/2…"
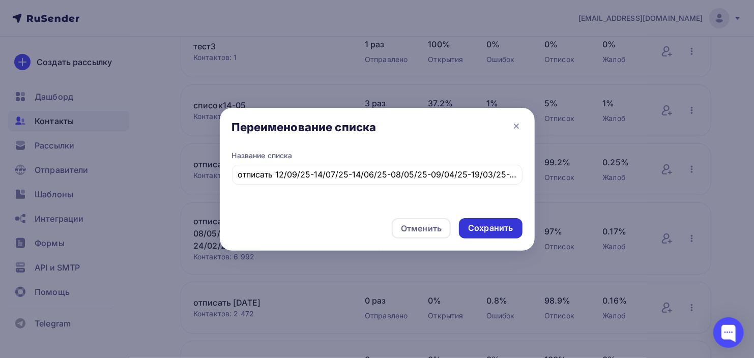
click at [506, 226] on div "Сохранить" at bounding box center [490, 228] width 45 height 12
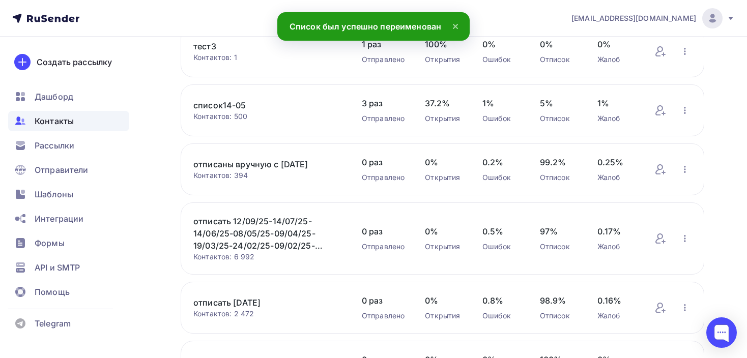
click at [57, 125] on span "Контакты" at bounding box center [54, 121] width 39 height 12
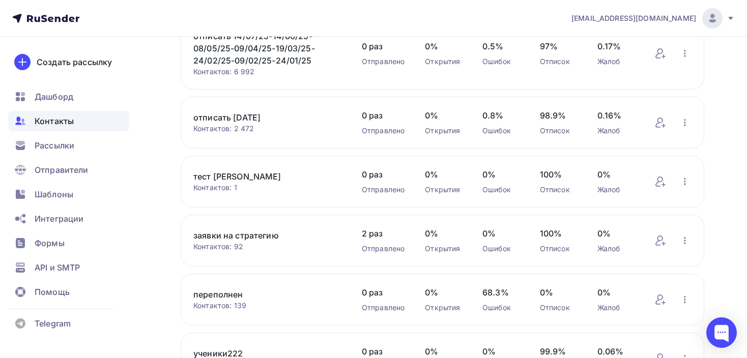
scroll to position [449, 0]
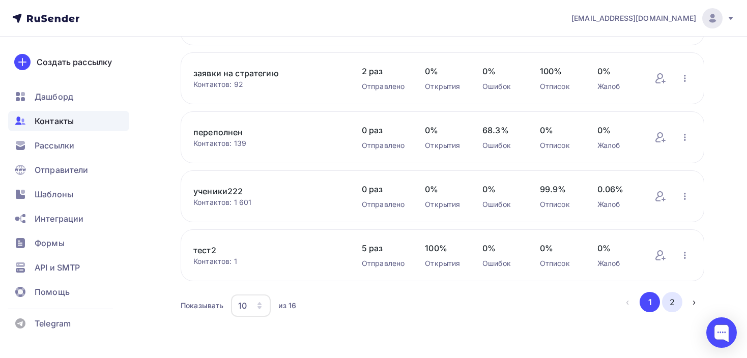
click at [665, 300] on button "2" at bounding box center [672, 302] width 20 height 20
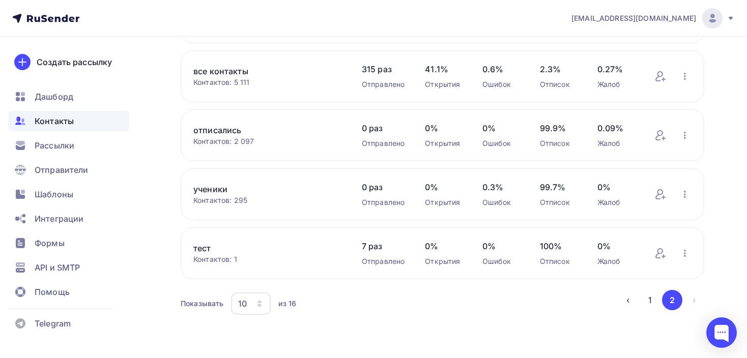
scroll to position [193, 0]
click at [217, 72] on link "все контакты" at bounding box center [267, 73] width 148 height 12
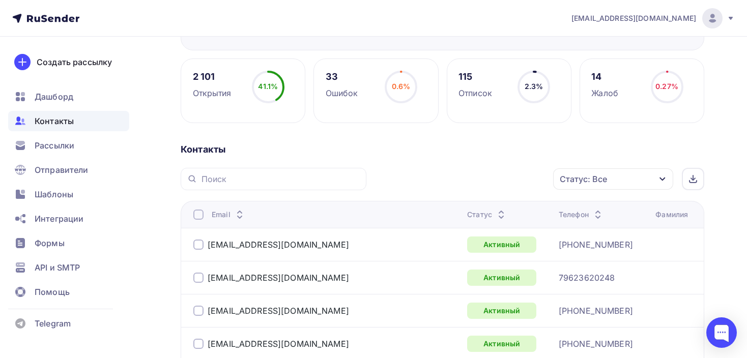
scroll to position [237, 0]
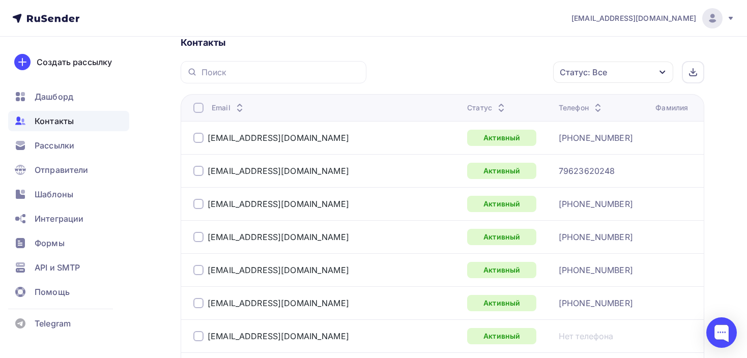
click at [590, 72] on div "Статус: Все" at bounding box center [583, 72] width 47 height 12
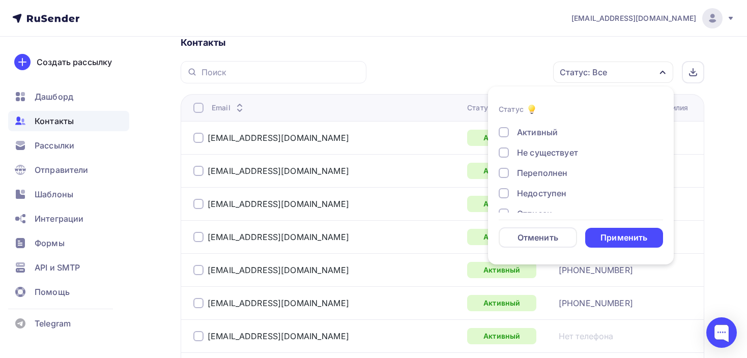
scroll to position [73, 0]
click at [502, 180] on div at bounding box center [504, 179] width 10 height 10
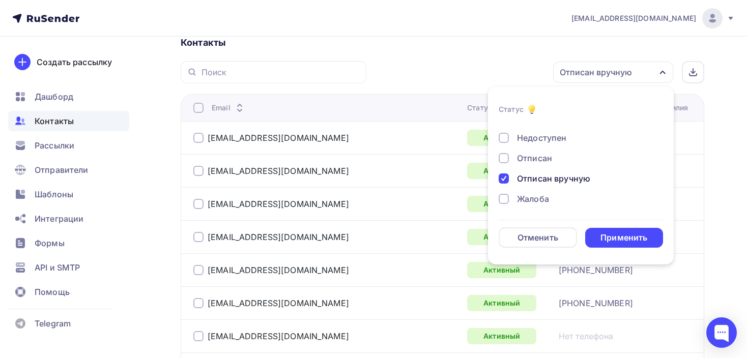
click at [614, 237] on div "Применить" at bounding box center [624, 238] width 47 height 12
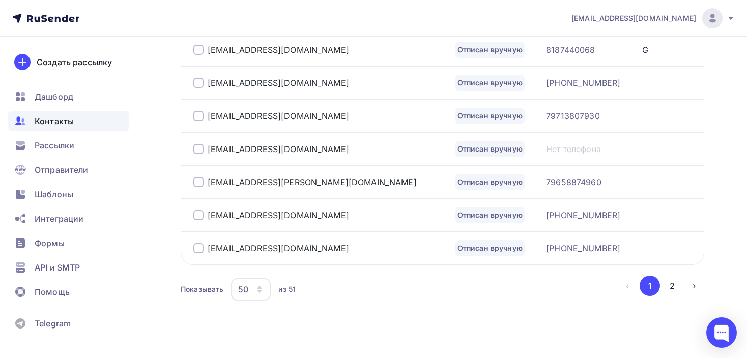
scroll to position [1753, 0]
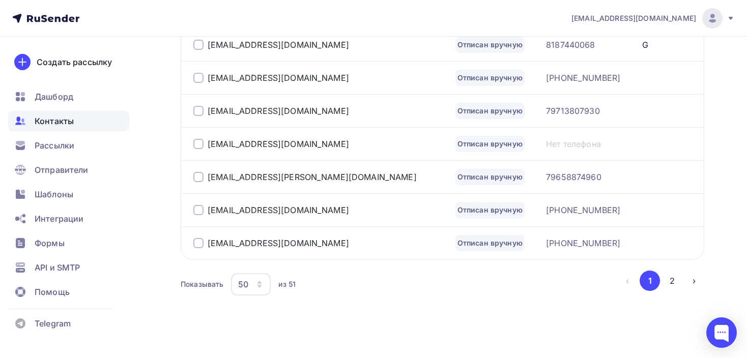
click at [253, 284] on div "50" at bounding box center [251, 284] width 40 height 22
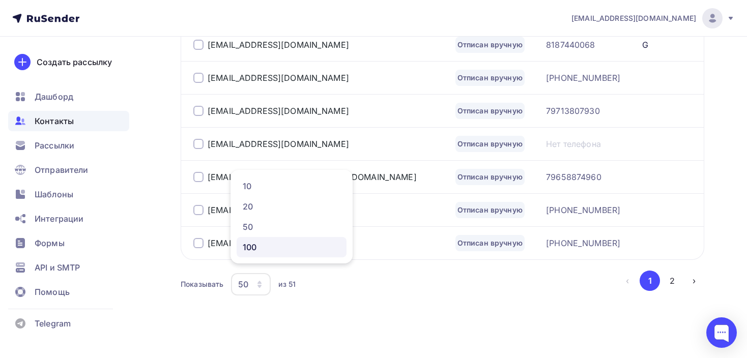
click at [248, 253] on div "100" at bounding box center [292, 247] width 98 height 12
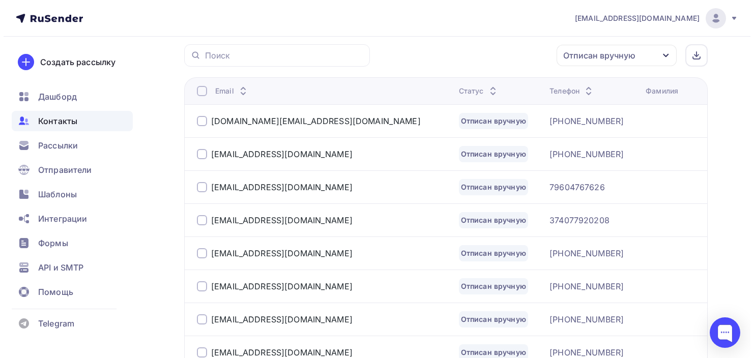
scroll to position [246, 0]
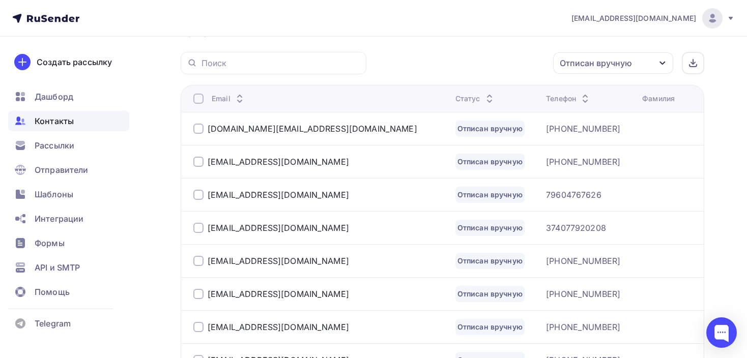
click at [198, 100] on div at bounding box center [198, 99] width 10 height 10
click at [492, 59] on div "Действие" at bounding box center [477, 63] width 134 height 20
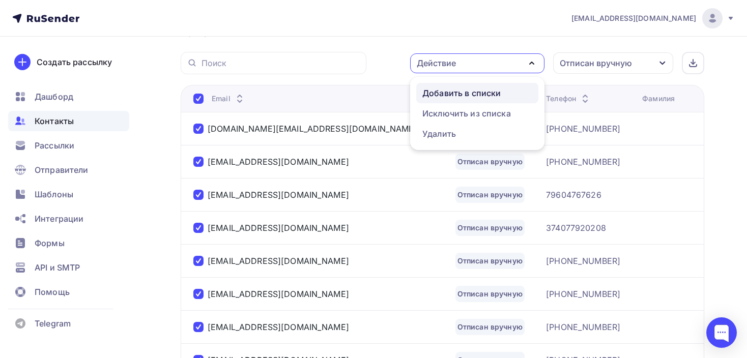
click at [455, 92] on div "Добавить в списки" at bounding box center [461, 93] width 78 height 12
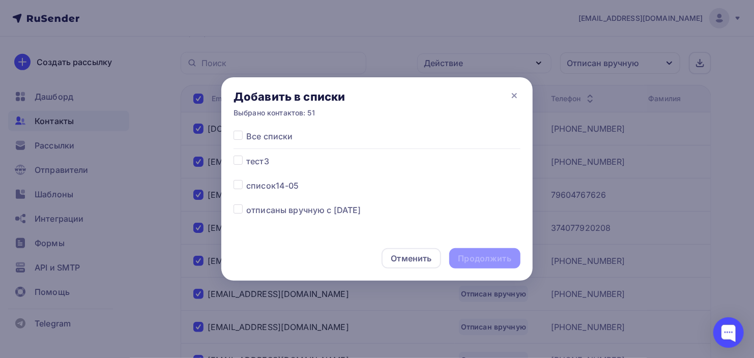
click at [246, 204] on label at bounding box center [246, 204] width 0 height 0
click at [240, 211] on input "checkbox" at bounding box center [238, 208] width 9 height 9
checkbox input "true"
click at [502, 261] on div "Продолжить" at bounding box center [485, 259] width 53 height 12
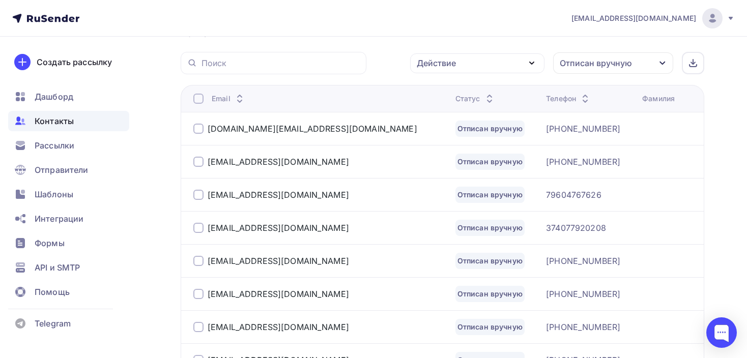
click at [199, 97] on div at bounding box center [198, 99] width 10 height 10
click at [195, 97] on div at bounding box center [198, 99] width 10 height 10
click at [473, 68] on div "Действие" at bounding box center [477, 63] width 134 height 20
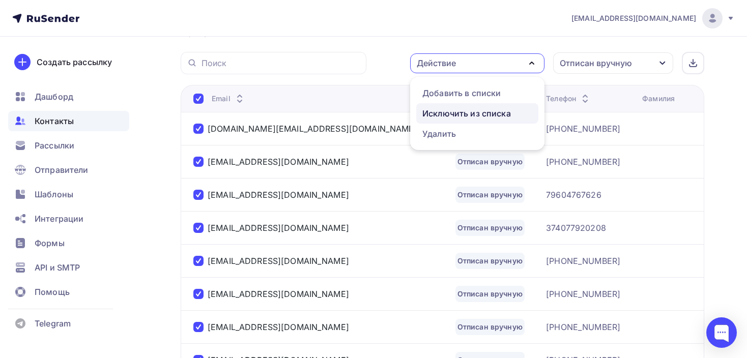
click at [458, 110] on div "Исключить из списка" at bounding box center [466, 113] width 89 height 12
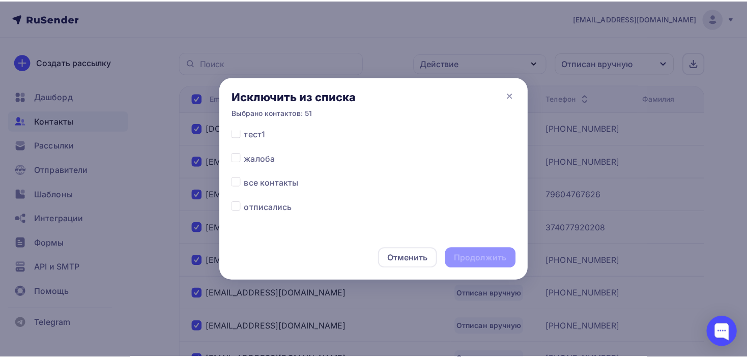
scroll to position [288, 0]
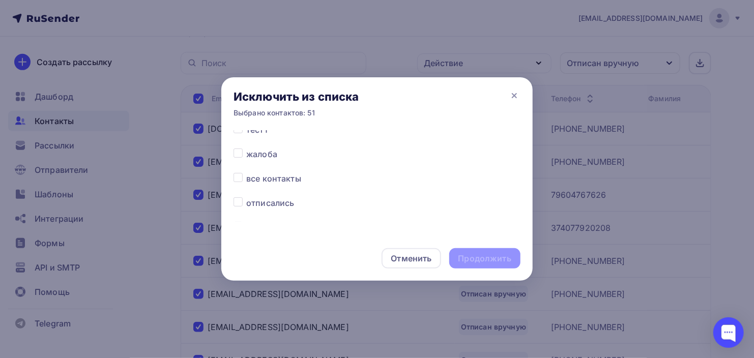
click at [246, 173] on label at bounding box center [246, 173] width 0 height 0
click at [240, 176] on input "checkbox" at bounding box center [238, 177] width 9 height 9
checkbox input "true"
click at [483, 256] on div "Продолжить" at bounding box center [485, 259] width 53 height 12
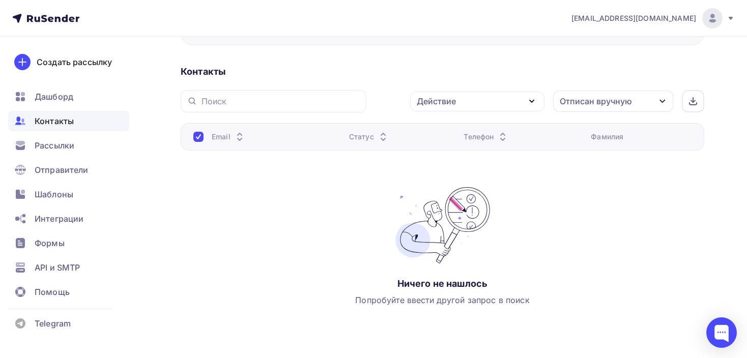
scroll to position [135, 0]
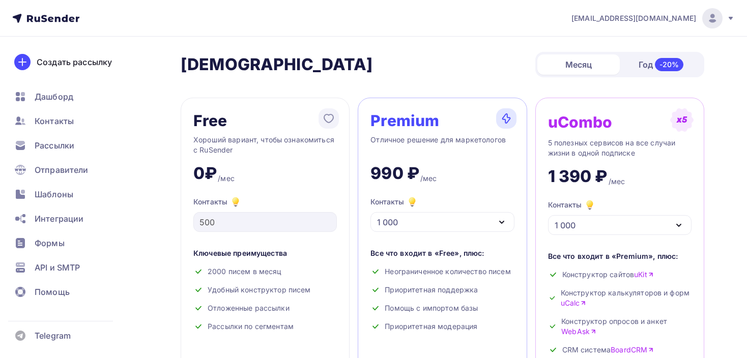
scroll to position [84, 0]
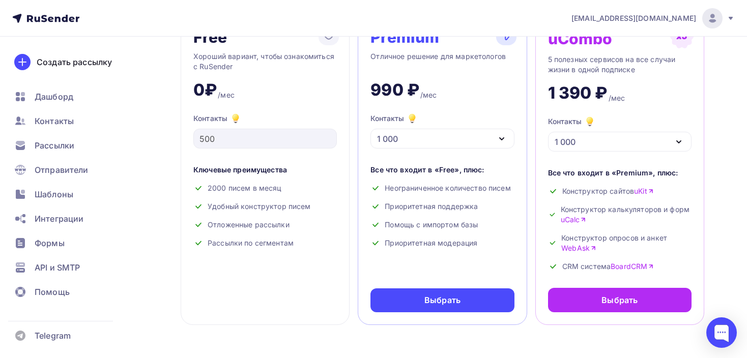
click at [422, 131] on div "1 000" at bounding box center [443, 139] width 144 height 20
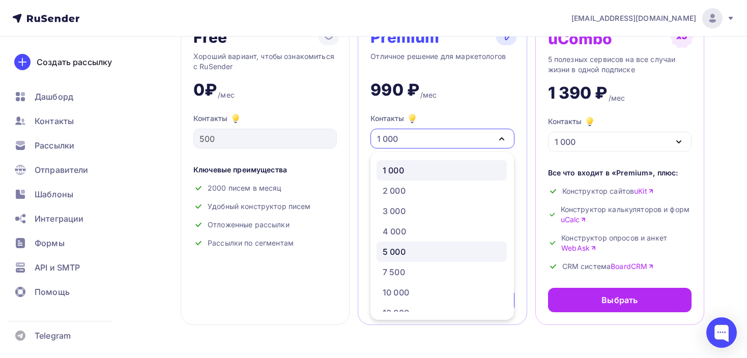
click at [401, 247] on div "5 000" at bounding box center [394, 252] width 23 height 12
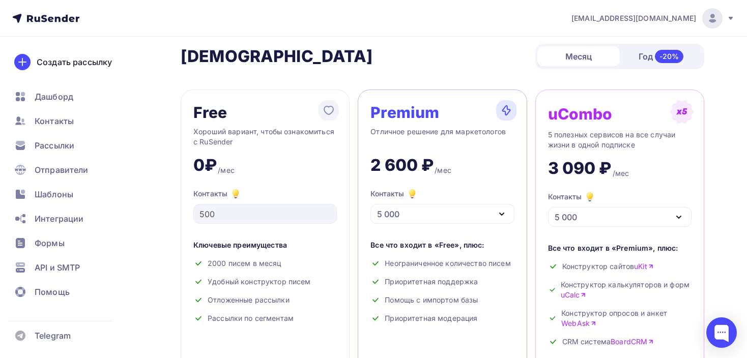
scroll to position [0, 0]
